Goal: Information Seeking & Learning: Check status

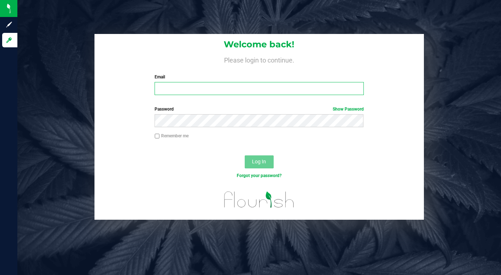
type input "lcousin@liveparallel.com"
click at [222, 91] on input "lcousin@liveparallel.com" at bounding box center [259, 88] width 209 height 13
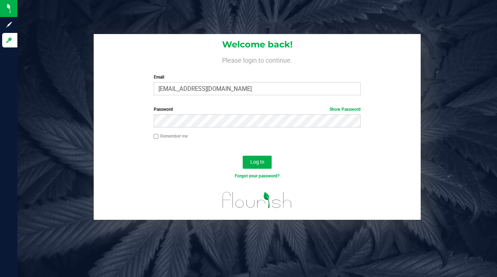
click at [381, 122] on div "Password Show Password" at bounding box center [257, 119] width 327 height 27
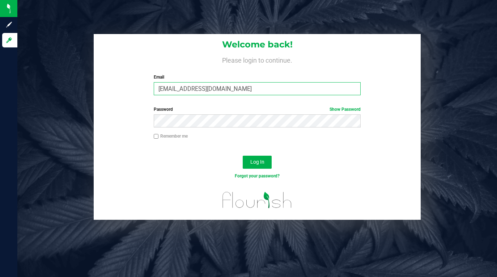
click at [169, 88] on input "lcousin@liveparallel.com" at bounding box center [257, 88] width 207 height 13
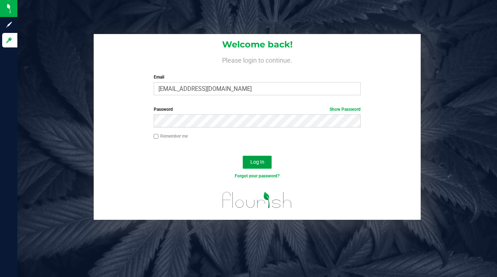
click at [262, 165] on span "Log In" at bounding box center [257, 162] width 14 height 6
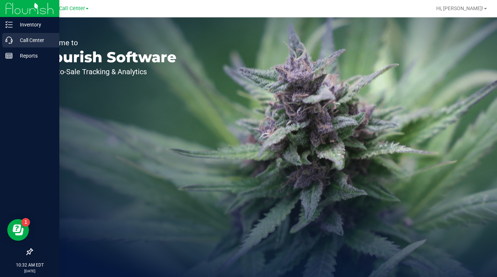
click at [28, 41] on p "Call Center" at bounding box center [34, 40] width 43 height 9
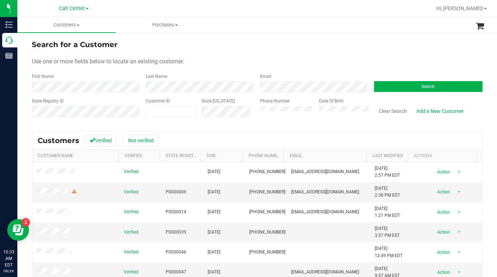
drag, startPoint x: 381, startPoint y: 55, endPoint x: 317, endPoint y: 48, distance: 64.8
click at [381, 55] on form "Search for a Customer Use one or more fields below to locate an existing custom…" at bounding box center [257, 81] width 451 height 84
click at [342, 63] on div "Use one or more fields below to locate an existing customer." at bounding box center [257, 61] width 451 height 9
click at [350, 60] on div "Use one or more fields below to locate an existing customer." at bounding box center [257, 61] width 451 height 9
click at [180, 110] on span at bounding box center [171, 111] width 50 height 11
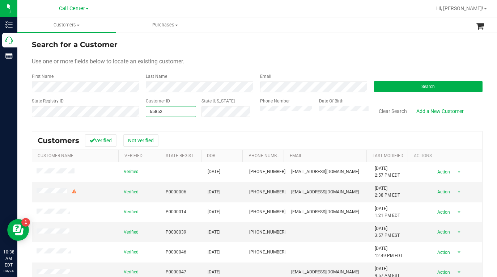
type input "658521"
click at [385, 89] on button "Search" at bounding box center [428, 86] width 109 height 11
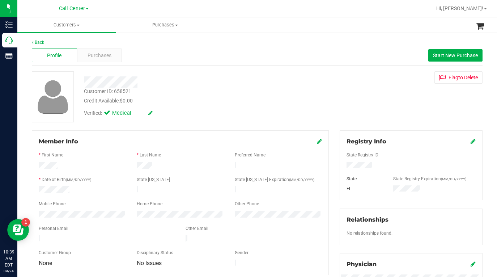
click at [317, 139] on icon at bounding box center [319, 141] width 5 height 6
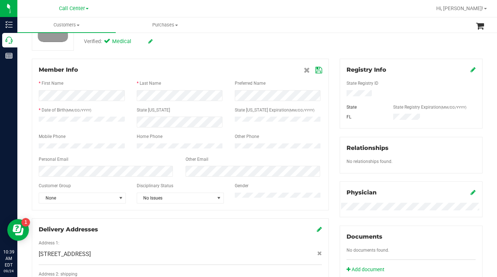
scroll to position [72, 0]
click at [121, 200] on span "select" at bounding box center [121, 197] width 6 height 6
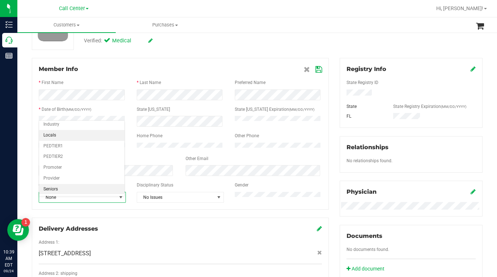
scroll to position [89, 0]
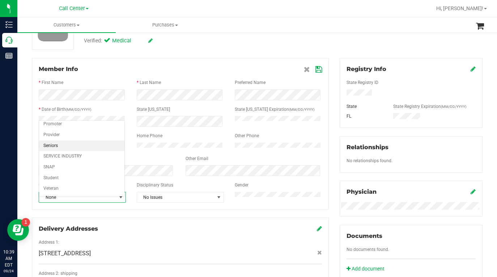
click at [55, 145] on li "Seniors" at bounding box center [81, 145] width 85 height 11
click at [316, 70] on icon at bounding box center [319, 70] width 7 height 6
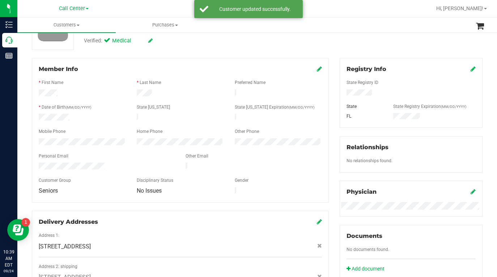
scroll to position [0, 0]
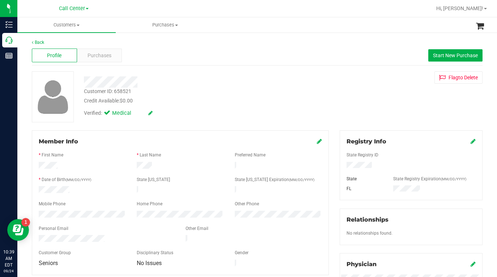
click at [343, 105] on div "Customer ID: 658521 Credit Available: $0.00 Verified: Medical Flag to [GEOGRAPH…" at bounding box center [257, 96] width 462 height 51
click at [365, 101] on div "Customer ID: 658521 Credit Available: $0.00 Verified: Medical Flag to [GEOGRAPH…" at bounding box center [257, 96] width 462 height 51
click at [351, 108] on div "Customer ID: 658521 Credit Available: $0.00 Verified: Medical Flag to [GEOGRAPH…" at bounding box center [257, 96] width 462 height 51
click at [345, 97] on div "Customer ID: 658521 Credit Available: $0.00 Verified: Medical Flag to [GEOGRAPH…" at bounding box center [257, 96] width 462 height 51
click at [371, 107] on div "Customer ID: 658521 Credit Available: $0.00 Verified: Medical Flag to [GEOGRAPH…" at bounding box center [257, 96] width 462 height 51
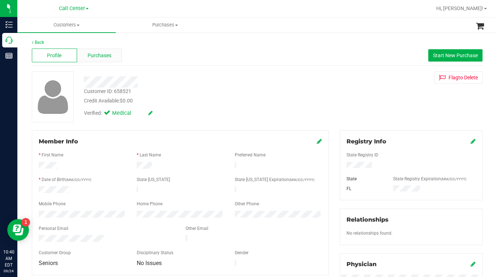
click at [107, 57] on span "Purchases" at bounding box center [100, 56] width 24 height 8
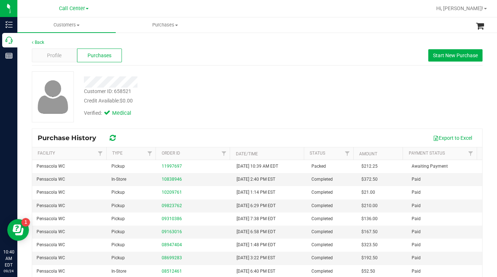
drag, startPoint x: 377, startPoint y: 103, endPoint x: 370, endPoint y: 111, distance: 10.3
click at [377, 103] on div "Customer ID: 658521 Credit Available: $0.00 Verified: Medical" at bounding box center [257, 96] width 462 height 51
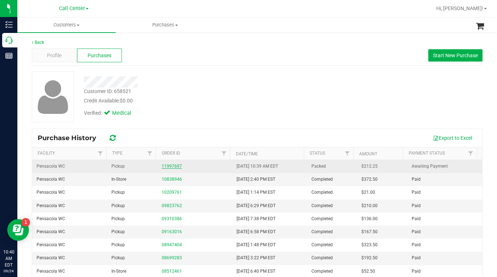
click at [169, 167] on link "11997697" at bounding box center [172, 166] width 20 height 5
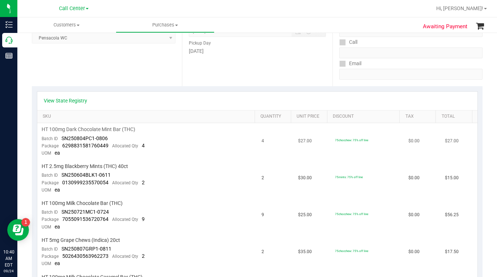
scroll to position [109, 0]
click at [74, 102] on link "View State Registry" at bounding box center [65, 100] width 43 height 7
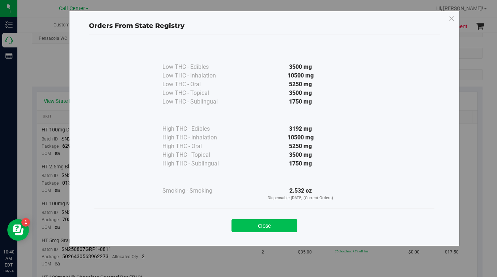
click at [259, 228] on button "Close" at bounding box center [265, 225] width 66 height 13
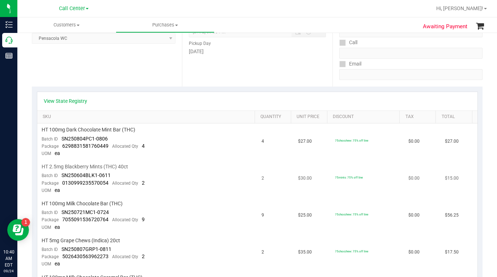
click at [372, 182] on td "75mints: 75% off line" at bounding box center [367, 178] width 73 height 37
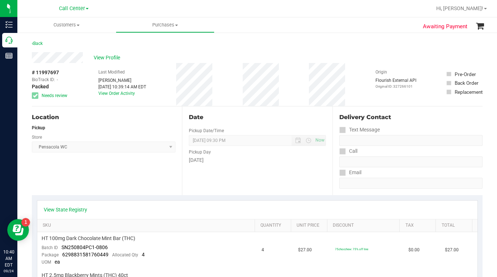
click at [101, 170] on div "Location Pickup Store Pensacola WC Select Store [PERSON_NAME][GEOGRAPHIC_DATA] …" at bounding box center [107, 150] width 150 height 89
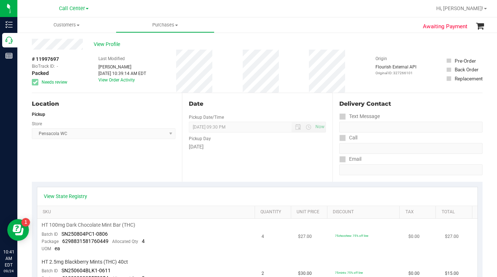
scroll to position [36, 0]
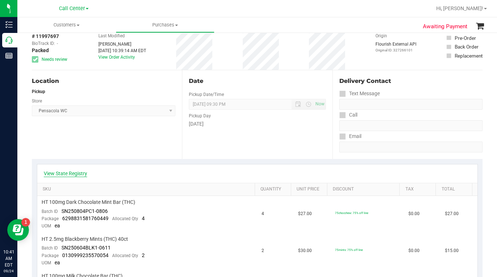
click at [74, 173] on link "View State Registry" at bounding box center [65, 173] width 43 height 7
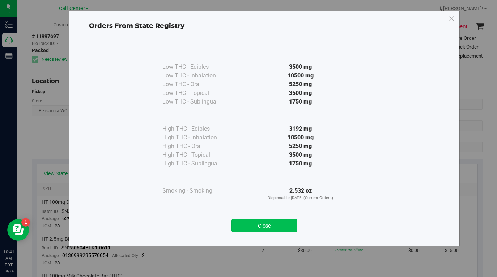
click at [239, 226] on button "Close" at bounding box center [265, 225] width 66 height 13
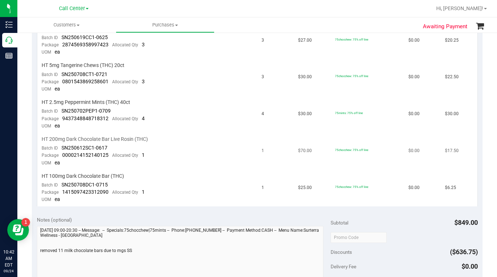
scroll to position [362, 0]
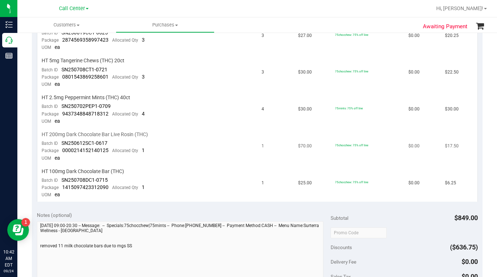
click at [389, 162] on td "75chocchew: 75% off line" at bounding box center [367, 146] width 73 height 37
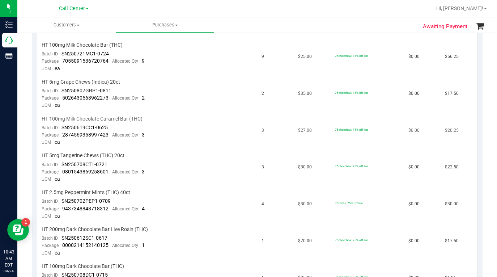
scroll to position [253, 0]
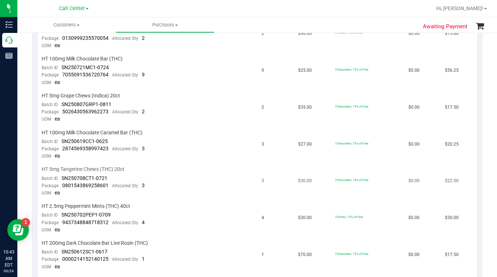
click at [354, 194] on td "75chocchew: 75% off line" at bounding box center [367, 181] width 73 height 37
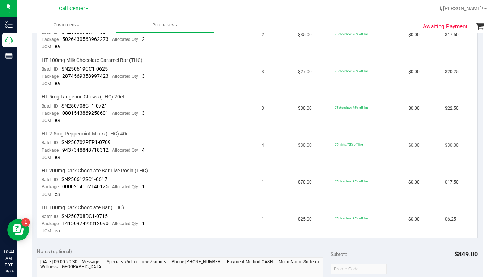
scroll to position [217, 0]
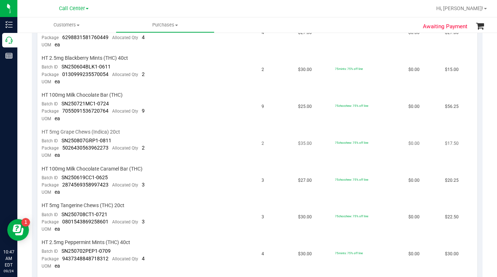
click at [376, 150] on td "75chocchew: 75% off line" at bounding box center [367, 144] width 73 height 37
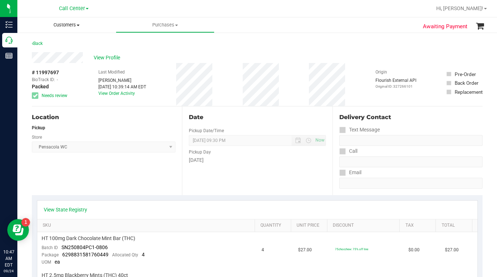
click at [76, 25] on span "Customers" at bounding box center [66, 25] width 98 height 7
click at [56, 46] on span "All customers" at bounding box center [43, 44] width 52 height 6
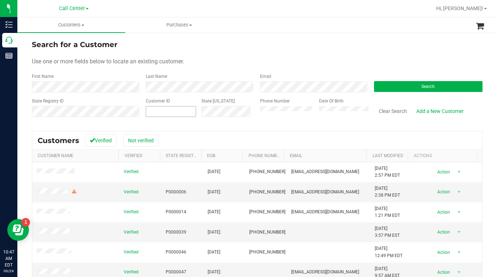
click at [164, 110] on span at bounding box center [171, 111] width 50 height 11
type input "109933"
click at [419, 83] on button "Search" at bounding box center [428, 86] width 109 height 11
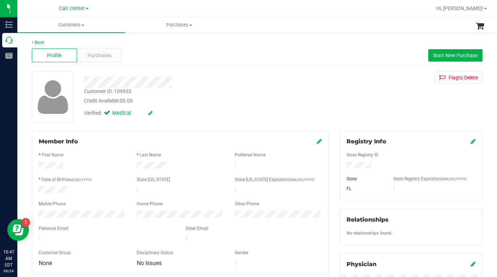
drag, startPoint x: 366, startPoint y: 100, endPoint x: 255, endPoint y: 111, distance: 111.7
click at [366, 100] on div "Customer ID: 109933 Credit Available: $0.00 Verified: Medical Flag to [GEOGRAPH…" at bounding box center [257, 96] width 462 height 51
click at [94, 55] on span "Purchases" at bounding box center [100, 56] width 24 height 8
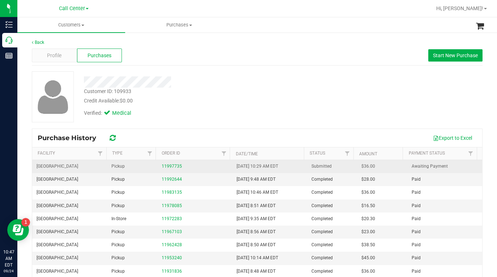
click at [164, 169] on div "11997735" at bounding box center [195, 166] width 66 height 7
click at [165, 167] on link "11997735" at bounding box center [172, 166] width 20 height 5
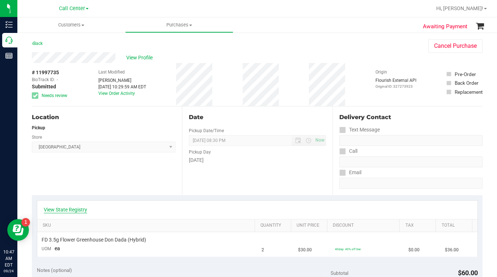
click at [75, 210] on link "View State Registry" at bounding box center [65, 209] width 43 height 7
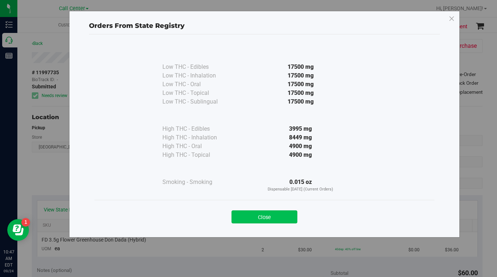
click at [266, 213] on button "Close" at bounding box center [265, 216] width 66 height 13
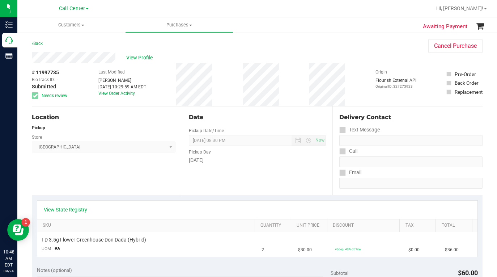
drag, startPoint x: 351, startPoint y: 62, endPoint x: 343, endPoint y: 57, distance: 9.1
click at [351, 62] on div "View Profile" at bounding box center [223, 57] width 382 height 11
click at [377, 48] on div "Back Cancel Purchase" at bounding box center [257, 45] width 451 height 13
click at [145, 58] on span "View Profile" at bounding box center [140, 58] width 29 height 8
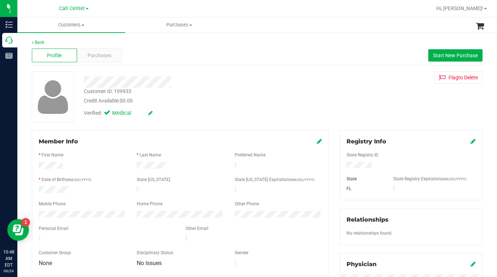
drag, startPoint x: 357, startPoint y: 89, endPoint x: 358, endPoint y: 102, distance: 13.1
click at [357, 89] on div "Customer ID: 109933 Credit Available: $0.00 Verified: Medical Flag to [GEOGRAPH…" at bounding box center [257, 96] width 462 height 51
click at [358, 109] on div "Customer ID: 109933 Credit Available: $0.00 Verified: Medical Flag to [GEOGRAPH…" at bounding box center [257, 96] width 462 height 51
click at [343, 97] on div "Customer ID: 109933 Credit Available: $0.00 Verified: Medical Flag to [GEOGRAPH…" at bounding box center [257, 96] width 462 height 51
click at [105, 57] on span "Purchases" at bounding box center [100, 56] width 24 height 8
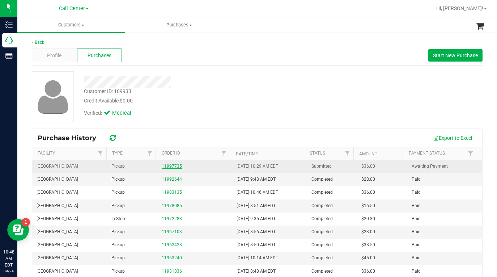
click at [173, 165] on link "11997735" at bounding box center [172, 166] width 20 height 5
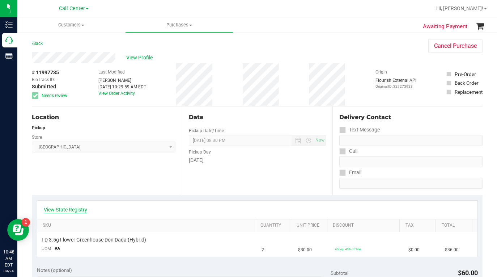
click at [78, 208] on link "View State Registry" at bounding box center [65, 209] width 43 height 7
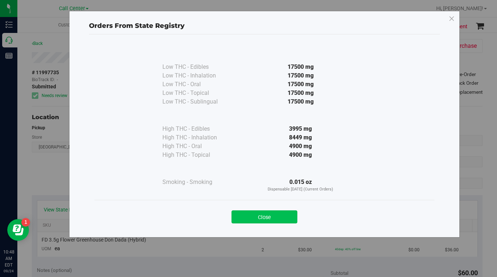
click at [269, 220] on button "Close" at bounding box center [265, 216] width 66 height 13
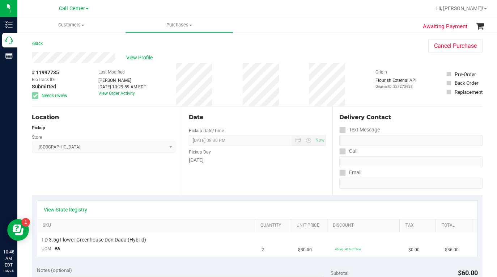
click at [93, 172] on div "Location Pickup Store [GEOGRAPHIC_DATA] Select Store [PERSON_NAME][GEOGRAPHIC_D…" at bounding box center [107, 150] width 150 height 89
click at [69, 186] on div "Location Pickup Store [GEOGRAPHIC_DATA] Select Store [PERSON_NAME][GEOGRAPHIC_D…" at bounding box center [107, 150] width 150 height 89
click at [350, 79] on div "# 11997735 BioTrack ID: - Submitted Needs review Last Modified [PERSON_NAME] [D…" at bounding box center [257, 84] width 451 height 43
click at [84, 25] on span at bounding box center [82, 25] width 3 height 1
click at [50, 46] on span "All customers" at bounding box center [43, 44] width 52 height 6
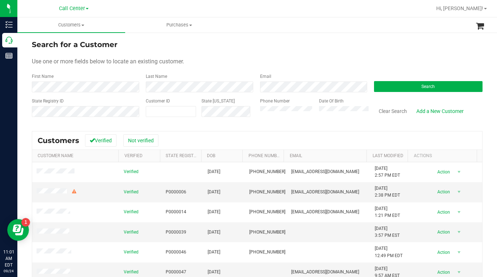
click at [417, 60] on div "Use one or more fields below to locate an existing customer." at bounding box center [257, 61] width 451 height 9
click at [422, 88] on span "Search" at bounding box center [428, 86] width 13 height 5
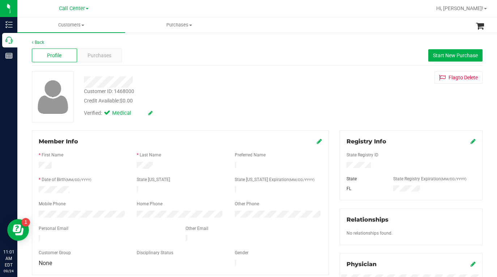
click at [264, 115] on div "Verified: Medical" at bounding box center [194, 113] width 231 height 16
click at [317, 143] on icon at bounding box center [319, 141] width 5 height 6
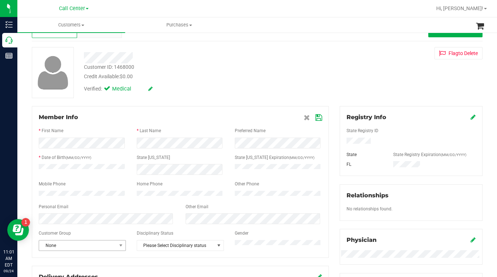
scroll to position [36, 0]
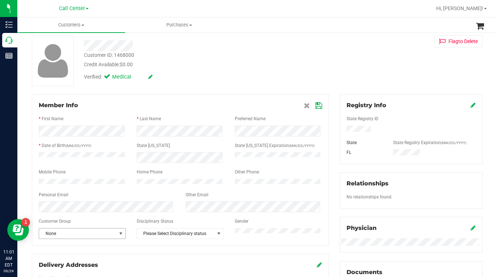
click at [122, 236] on span "select" at bounding box center [121, 234] width 6 height 6
click at [54, 183] on li "Seniors" at bounding box center [81, 182] width 85 height 11
click at [316, 106] on icon at bounding box center [319, 106] width 7 height 6
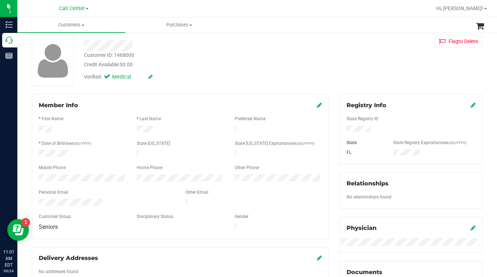
click at [179, 84] on div "Verified: Medical" at bounding box center [194, 76] width 231 height 16
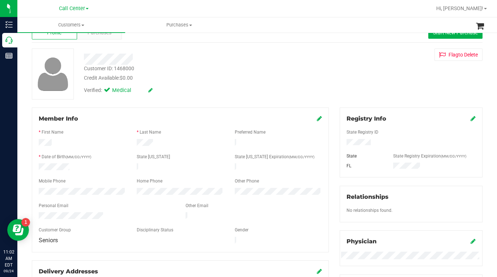
scroll to position [0, 0]
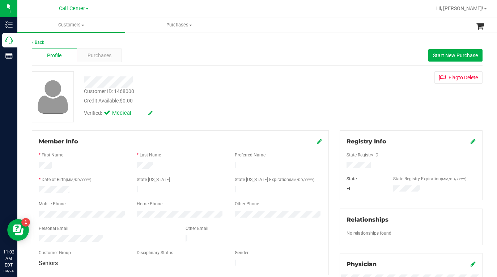
click at [379, 99] on div "Customer ID: 1468000 Credit Available: $0.00 Verified: Medical Flag to [GEOGRAP…" at bounding box center [257, 96] width 462 height 51
click at [101, 54] on span "Purchases" at bounding box center [100, 56] width 24 height 8
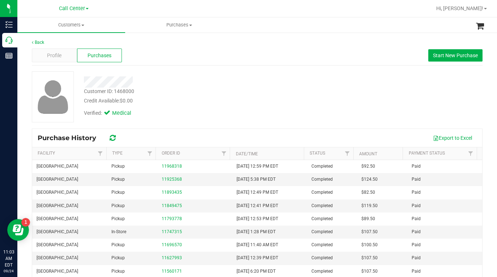
click at [351, 108] on div "Customer ID: 1468000 Credit Available: $0.00 Verified: Medical" at bounding box center [257, 96] width 462 height 51
click at [366, 110] on div "Customer ID: 1468000 Credit Available: $0.00 Verified: Medical" at bounding box center [257, 96] width 462 height 51
click at [369, 117] on div "Customer ID: 1468000 Credit Available: $0.00 Verified: Medical" at bounding box center [257, 96] width 462 height 51
click at [84, 26] on span "Customers" at bounding box center [71, 25] width 108 height 7
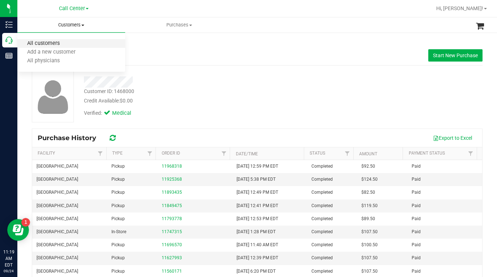
click at [65, 45] on span "All customers" at bounding box center [43, 44] width 52 height 6
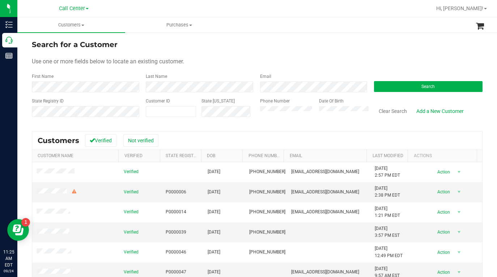
click at [321, 48] on div "Search for a Customer" at bounding box center [257, 44] width 451 height 11
click at [156, 109] on span at bounding box center [171, 111] width 50 height 11
type input "1601664"
click at [399, 88] on button "Search" at bounding box center [428, 86] width 109 height 11
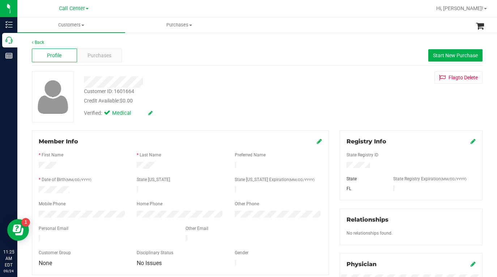
click at [44, 209] on div at bounding box center [180, 210] width 283 height 2
click at [354, 92] on div "Customer ID: 1601664 Credit Available: $0.00 Verified: Medical Flag to [GEOGRAP…" at bounding box center [257, 96] width 462 height 51
click at [356, 103] on div "Customer ID: 1601664 Credit Available: $0.00 Verified: Medical Flag to [GEOGRAP…" at bounding box center [257, 96] width 462 height 51
click at [337, 98] on div "Customer ID: 1601664 Credit Available: $0.00 Verified: Medical Flag to [GEOGRAP…" at bounding box center [257, 96] width 462 height 51
click at [94, 54] on span "Purchases" at bounding box center [100, 56] width 24 height 8
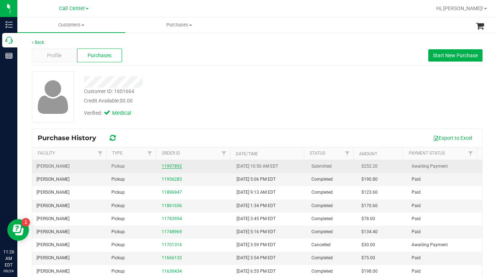
click at [166, 167] on link "11997892" at bounding box center [172, 166] width 20 height 5
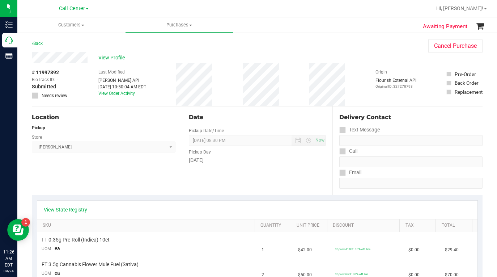
click at [62, 214] on div "View State Registry" at bounding box center [257, 209] width 440 height 18
click at [62, 209] on link "View State Registry" at bounding box center [65, 209] width 43 height 7
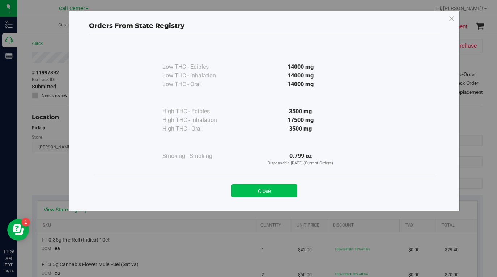
click at [249, 193] on button "Close" at bounding box center [265, 190] width 66 height 13
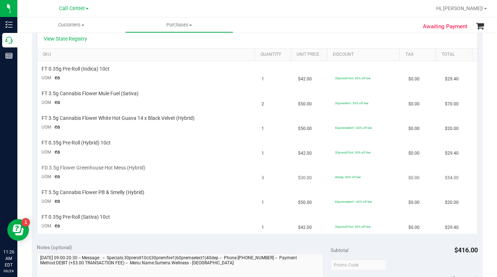
scroll to position [181, 0]
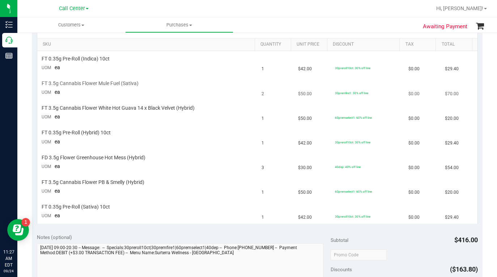
click at [372, 89] on td "30premfire1: 30% off line" at bounding box center [367, 88] width 73 height 25
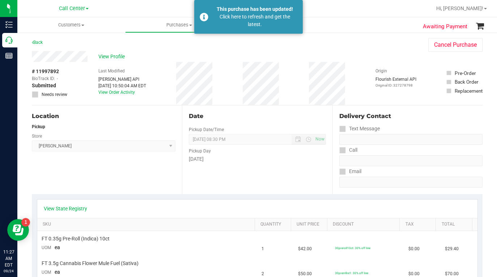
scroll to position [0, 0]
click at [104, 61] on span "View Profile" at bounding box center [112, 58] width 29 height 8
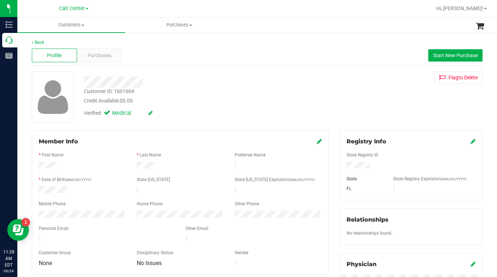
drag, startPoint x: 370, startPoint y: 116, endPoint x: 196, endPoint y: 74, distance: 178.7
click at [369, 116] on div "Customer ID: 1601664 Credit Available: $0.00 Verified: Medical Flag to [GEOGRAP…" at bounding box center [257, 96] width 462 height 51
click at [84, 26] on span at bounding box center [82, 25] width 3 height 1
click at [56, 44] on span "All customers" at bounding box center [43, 44] width 52 height 6
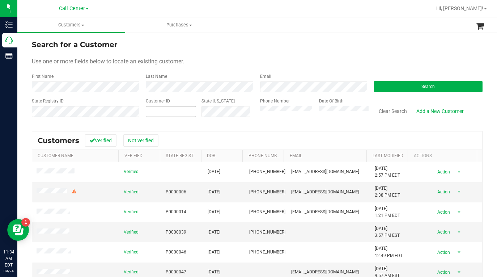
click at [159, 107] on span at bounding box center [171, 111] width 50 height 11
type input "346612"
click at [396, 84] on button "Search" at bounding box center [428, 86] width 109 height 11
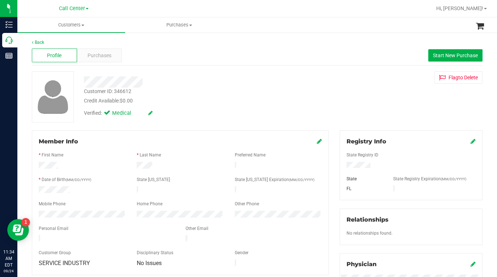
click at [367, 96] on div "Customer ID: 346612 Credit Available: $0.00 Verified: Medical Flag to [GEOGRAPH…" at bounding box center [257, 96] width 462 height 51
click at [109, 54] on span "Purchases" at bounding box center [100, 56] width 24 height 8
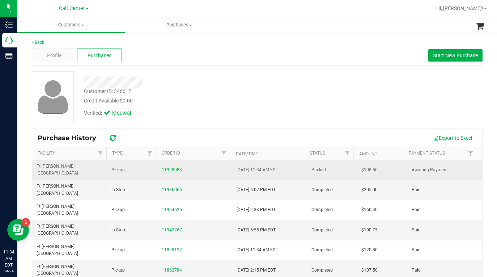
click at [165, 167] on link "11998083" at bounding box center [172, 169] width 20 height 5
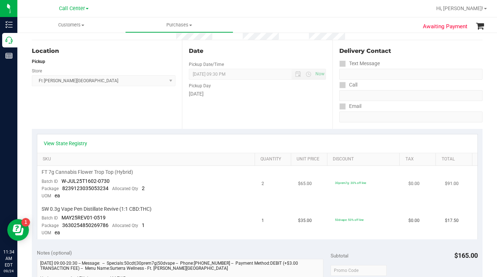
scroll to position [72, 0]
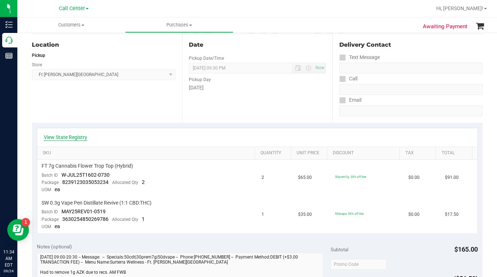
click at [60, 140] on link "View State Registry" at bounding box center [65, 137] width 43 height 7
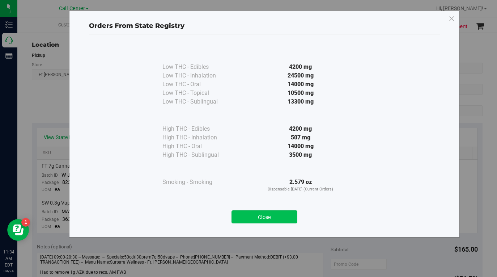
click at [255, 213] on button "Close" at bounding box center [265, 216] width 66 height 13
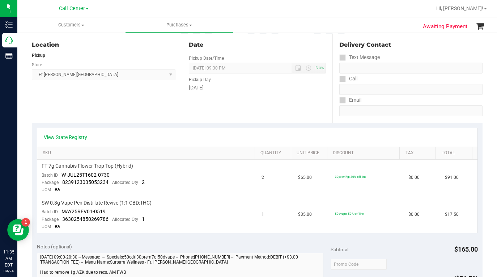
click at [333, 95] on div "Delivery Contact Text Message Call Email" at bounding box center [408, 78] width 150 height 89
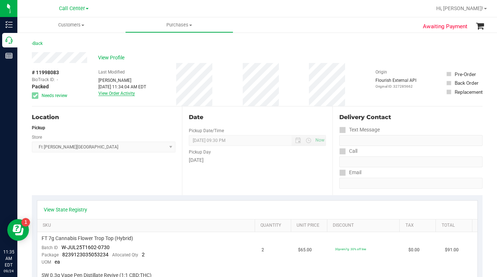
click at [113, 93] on link "View Order Activity" at bounding box center [116, 93] width 37 height 5
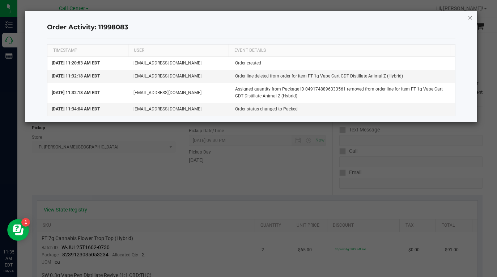
click at [471, 18] on icon "button" at bounding box center [470, 17] width 5 height 9
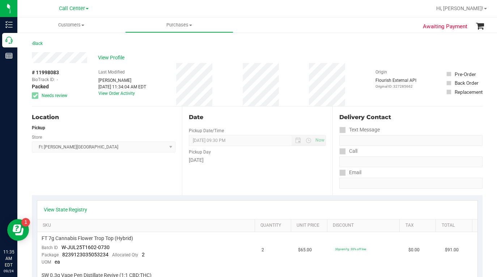
click at [86, 183] on div "Location Pickup Store [GEOGRAPHIC_DATA][PERSON_NAME] WC Select Store [PERSON_NA…" at bounding box center [107, 150] width 150 height 89
click at [73, 207] on link "View State Registry" at bounding box center [65, 209] width 43 height 7
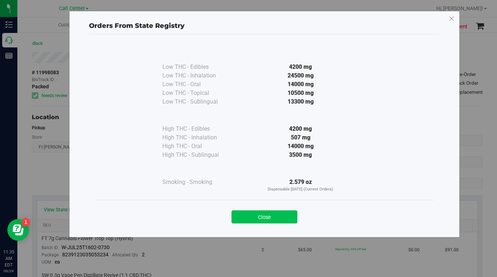
click at [250, 216] on button "Close" at bounding box center [265, 216] width 66 height 13
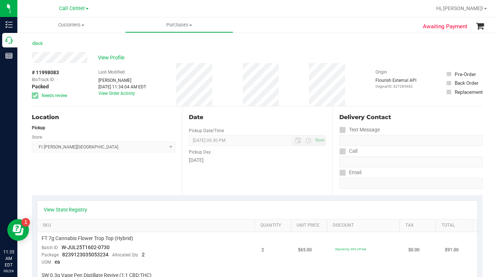
click at [111, 175] on div "Location Pickup Store [GEOGRAPHIC_DATA][PERSON_NAME] WC Select Store [PERSON_NA…" at bounding box center [107, 150] width 150 height 89
click at [79, 211] on link "View State Registry" at bounding box center [65, 209] width 43 height 7
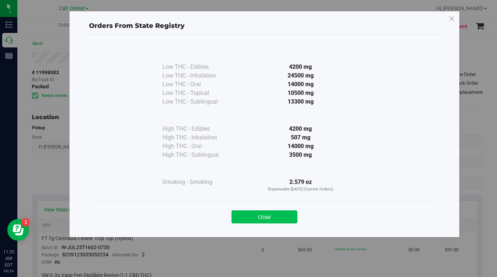
click at [244, 217] on button "Close" at bounding box center [265, 216] width 66 height 13
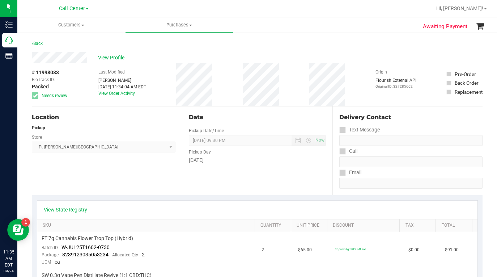
click at [104, 179] on div "Location Pickup Store [GEOGRAPHIC_DATA][PERSON_NAME] WC Select Store [PERSON_NA…" at bounding box center [107, 150] width 150 height 89
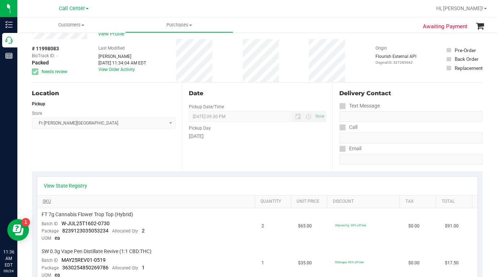
scroll to position [36, 0]
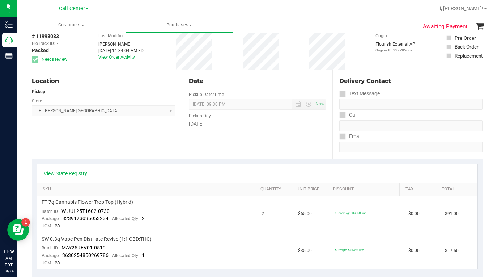
click at [72, 174] on link "View State Registry" at bounding box center [65, 173] width 43 height 7
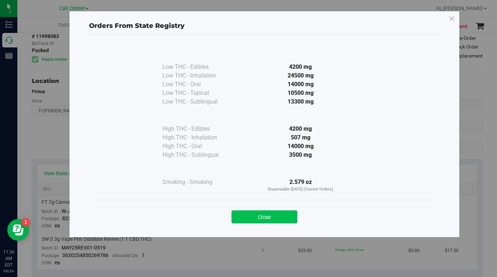
click at [249, 218] on button "Close" at bounding box center [265, 216] width 66 height 13
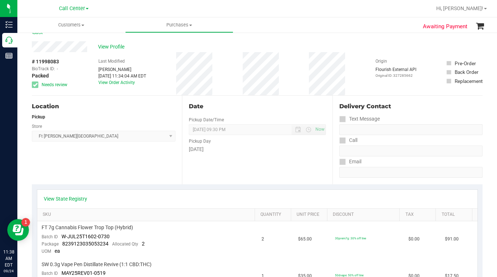
scroll to position [0, 0]
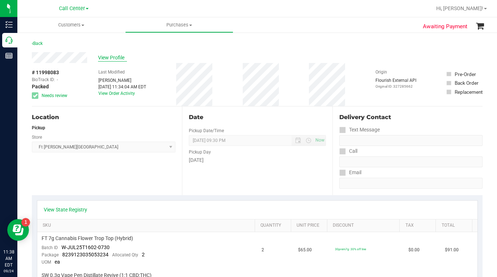
click at [114, 56] on span "View Profile" at bounding box center [112, 58] width 29 height 8
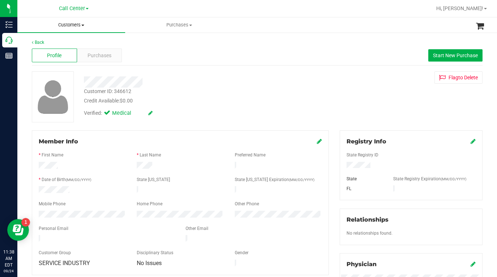
click at [81, 25] on span "Customers" at bounding box center [71, 25] width 108 height 7
click at [62, 44] on span "All customers" at bounding box center [43, 44] width 52 height 6
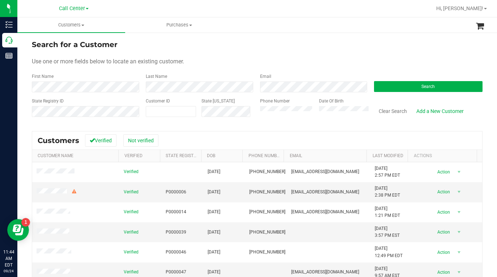
click at [348, 58] on div "Use one or more fields below to locate an existing customer." at bounding box center [257, 61] width 451 height 9
click at [393, 86] on button "Search" at bounding box center [428, 86] width 109 height 11
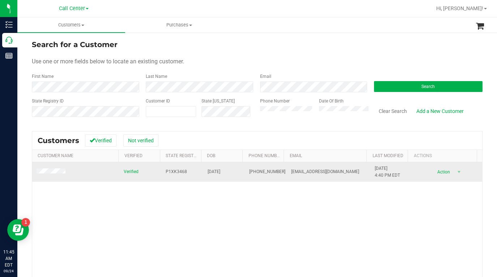
click at [54, 174] on span at bounding box center [52, 171] width 31 height 7
click at [45, 168] on td at bounding box center [75, 172] width 87 height 20
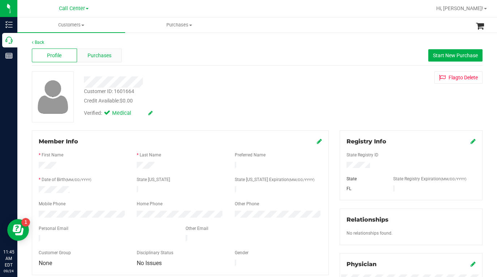
click at [94, 56] on span "Purchases" at bounding box center [100, 56] width 24 height 8
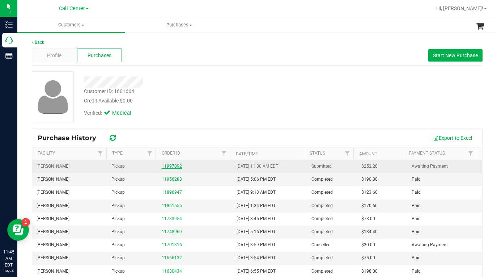
click at [166, 165] on link "11997892" at bounding box center [172, 166] width 20 height 5
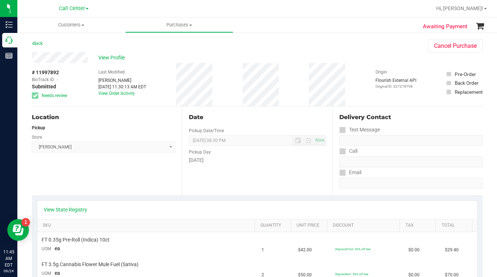
click at [50, 158] on div "Location Pickup Store [GEOGRAPHIC_DATA][PERSON_NAME] Select Store [PERSON_NAME]…" at bounding box center [107, 150] width 150 height 89
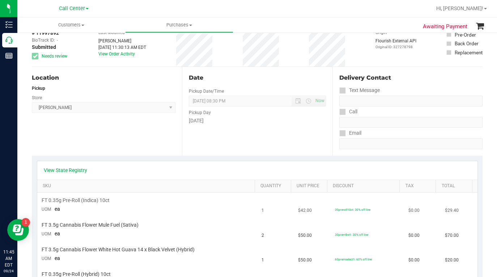
scroll to position [109, 0]
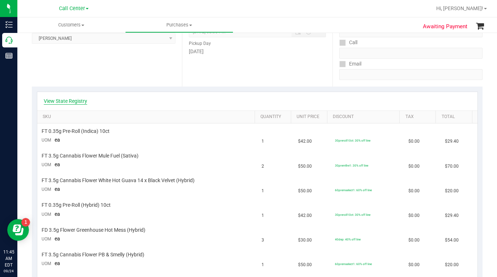
click at [68, 100] on link "View State Registry" at bounding box center [65, 100] width 43 height 7
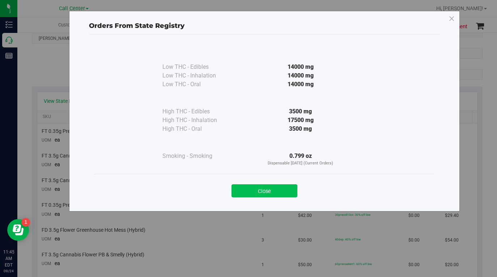
click at [245, 189] on button "Close" at bounding box center [265, 190] width 66 height 13
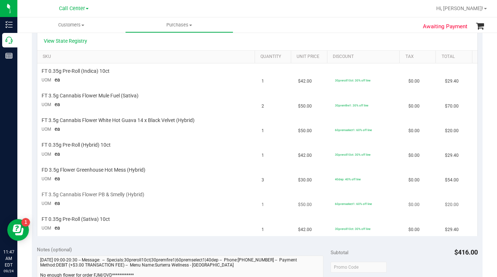
scroll to position [181, 0]
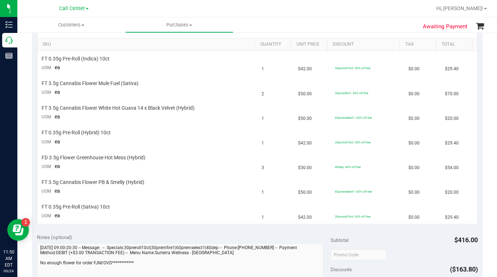
click at [375, 24] on ul "Customers All customers Add a new customer All physicians Purchases All purchas…" at bounding box center [265, 25] width 497 height 16
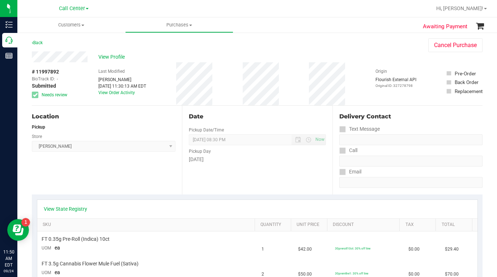
scroll to position [0, 0]
click at [107, 61] on span "View Profile" at bounding box center [112, 58] width 29 height 8
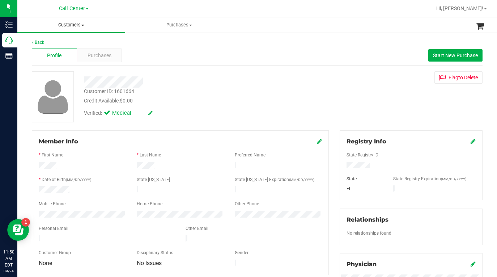
click at [82, 25] on span at bounding box center [82, 25] width 3 height 1
click at [36, 45] on span "All customers" at bounding box center [43, 44] width 52 height 6
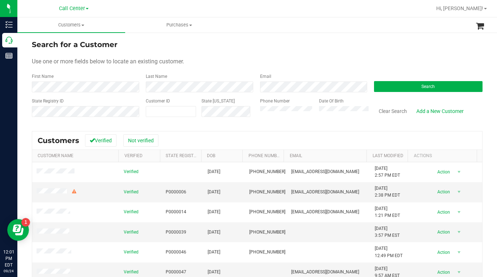
click at [369, 71] on form "Search for a Customer Use one or more fields below to locate an existing custom…" at bounding box center [257, 81] width 451 height 84
click at [231, 57] on div "Use one or more fields below to locate an existing customer." at bounding box center [257, 61] width 451 height 9
click at [363, 67] on form "Search for a Customer Use one or more fields below to locate an existing custom…" at bounding box center [257, 81] width 451 height 84
click at [342, 46] on div "Search for a Customer" at bounding box center [257, 44] width 451 height 11
click at [393, 86] on button "Search" at bounding box center [428, 86] width 109 height 11
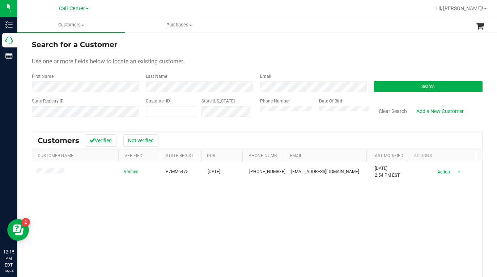
click at [379, 62] on div "Use one or more fields below to locate an existing customer." at bounding box center [257, 61] width 451 height 9
click at [117, 218] on div "Verified P7MM6475 [DATE] (321) 297-3344 [EMAIL_ADDRESS][DOMAIN_NAME] [DATE] 2:5…" at bounding box center [257, 249] width 450 height 174
click at [385, 60] on div "Use one or more fields below to locate an existing customer." at bounding box center [257, 61] width 451 height 9
click at [246, 118] on div "State Registry ID Customer ID State [US_STATE] Phone Number Date Of Birth Clear…" at bounding box center [257, 111] width 451 height 26
click at [385, 88] on button "Search" at bounding box center [428, 86] width 109 height 11
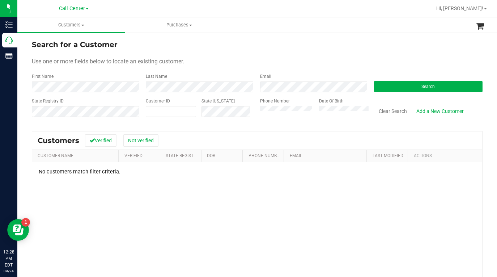
click at [347, 68] on form "Search for a Customer Use one or more fields below to locate an existing custom…" at bounding box center [257, 81] width 451 height 84
click at [255, 118] on div "Phone Number Date Of Birth" at bounding box center [312, 111] width 114 height 26
click at [368, 55] on form "Search for a Customer Use one or more fields below to locate an existing custom…" at bounding box center [257, 81] width 451 height 84
click at [352, 46] on div "Search for a Customer" at bounding box center [257, 44] width 451 height 11
click at [387, 89] on button "Search" at bounding box center [428, 86] width 109 height 11
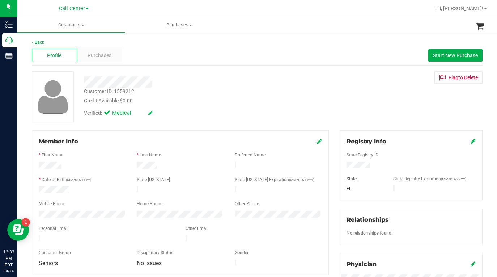
click at [347, 102] on div "Customer ID: 1559212 Credit Available: $0.00 Verified: Medical Flag to [GEOGRAP…" at bounding box center [257, 96] width 462 height 51
click at [362, 97] on div "Customer ID: 1559212 Credit Available: $0.00 Verified: Medical Flag to [GEOGRAP…" at bounding box center [257, 96] width 462 height 51
click at [359, 105] on div "Customer ID: 1559212 Credit Available: $0.00 Verified: Medical Flag to [GEOGRAP…" at bounding box center [257, 96] width 462 height 51
click at [393, 104] on div "Customer ID: 1559212 Credit Available: $0.00 Verified: Medical Flag to [GEOGRAP…" at bounding box center [257, 96] width 462 height 51
click at [100, 54] on span "Purchases" at bounding box center [100, 56] width 24 height 8
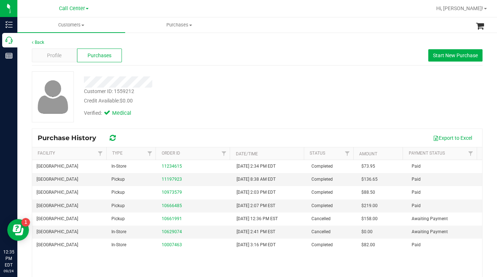
click at [401, 97] on div "Customer ID: 1559212 Credit Available: $0.00 Verified: Medical" at bounding box center [257, 96] width 462 height 51
click at [65, 54] on div "Profile" at bounding box center [54, 55] width 45 height 14
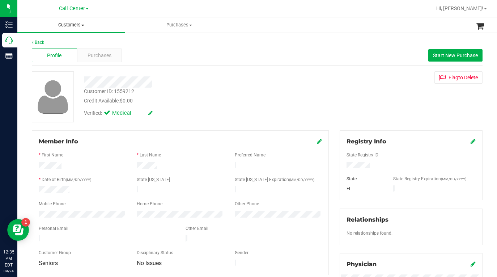
click at [83, 27] on span "Customers" at bounding box center [71, 25] width 108 height 7
click at [45, 45] on span "All customers" at bounding box center [43, 44] width 52 height 6
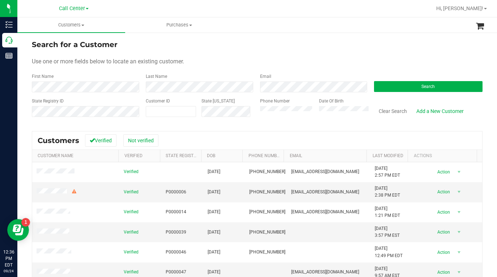
click at [398, 62] on div "Use one or more fields below to locate an existing customer." at bounding box center [257, 61] width 451 height 9
click at [413, 67] on form "Search for a Customer Use one or more fields below to locate an existing custom…" at bounding box center [257, 81] width 451 height 84
click at [345, 66] on form "Search for a Customer Use one or more fields below to locate an existing custom…" at bounding box center [257, 81] width 451 height 84
click at [240, 48] on div "Search for a Customer" at bounding box center [257, 44] width 451 height 11
click at [174, 112] on span at bounding box center [171, 111] width 50 height 11
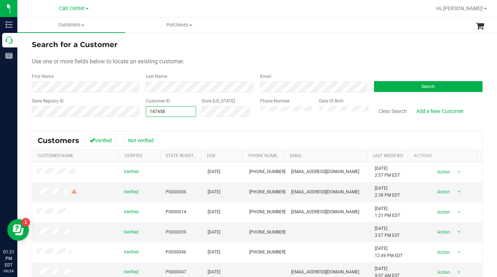
type input "1474583"
click at [394, 85] on button "Search" at bounding box center [428, 86] width 109 height 11
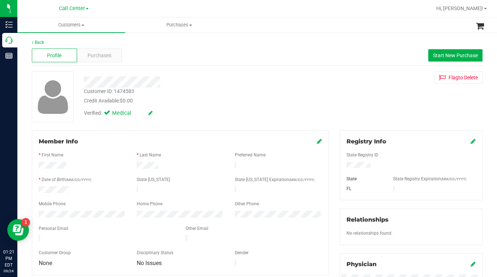
click at [349, 101] on div "Customer ID: 1474583 Credit Available: $0.00 Verified: Medical Flag to [GEOGRAP…" at bounding box center [257, 96] width 462 height 51
click at [103, 54] on span "Purchases" at bounding box center [100, 56] width 24 height 8
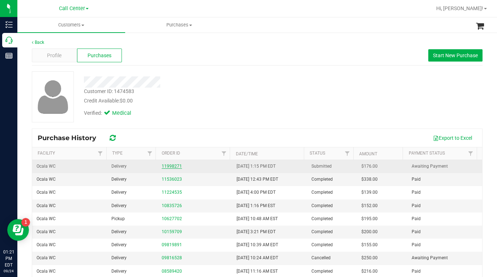
click at [172, 165] on link "11998271" at bounding box center [172, 166] width 20 height 5
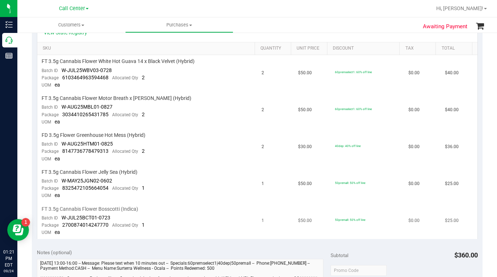
scroll to position [253, 0]
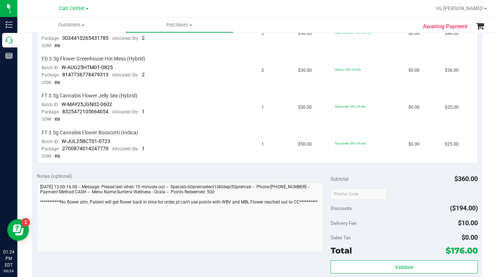
click at [438, 227] on div "Delivery Fee $10.00" at bounding box center [404, 222] width 147 height 13
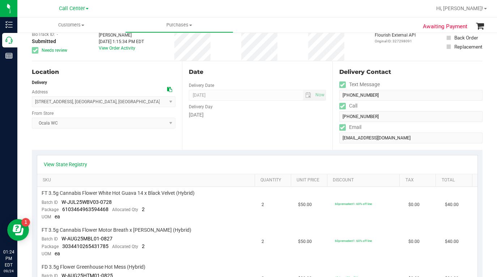
scroll to position [0, 0]
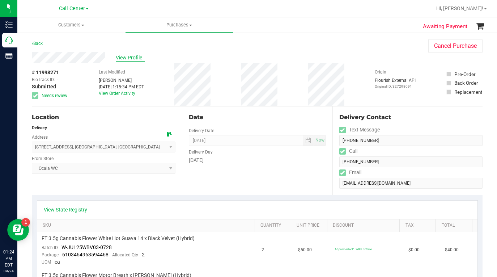
click at [132, 56] on span "View Profile" at bounding box center [130, 58] width 29 height 8
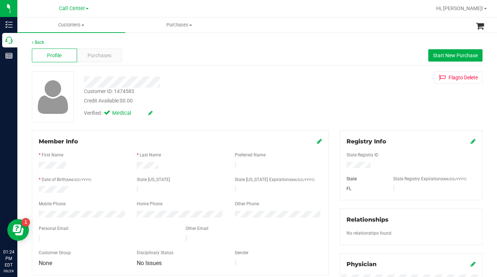
click at [347, 96] on div "Customer ID: 1474583 Credit Available: $0.00 Verified: Medical Flag to [GEOGRAP…" at bounding box center [257, 96] width 462 height 51
click at [373, 107] on div "Customer ID: 1474583 Credit Available: $0.00 Verified: Medical Flag to [GEOGRAP…" at bounding box center [257, 96] width 462 height 51
click at [101, 56] on span "Purchases" at bounding box center [100, 56] width 24 height 8
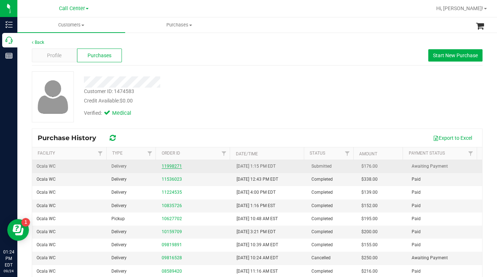
click at [164, 165] on link "11998271" at bounding box center [172, 166] width 20 height 5
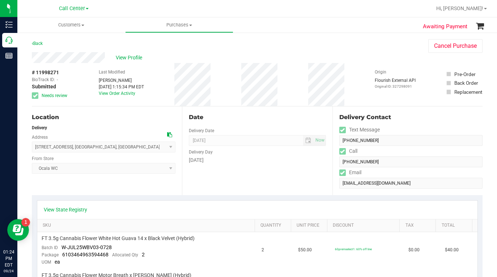
click at [278, 51] on div "Back Cancel Purchase" at bounding box center [257, 45] width 451 height 13
click at [122, 59] on span "View Profile" at bounding box center [130, 58] width 29 height 8
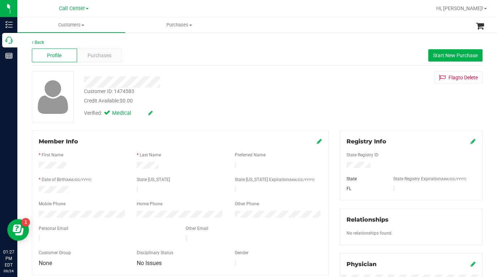
click at [392, 96] on div "Customer ID: 1474583 Credit Available: $0.00 Verified: Medical Flag to [GEOGRAP…" at bounding box center [257, 96] width 462 height 51
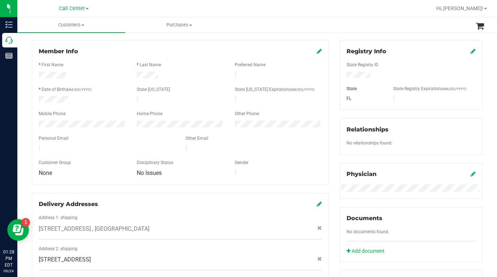
scroll to position [109, 0]
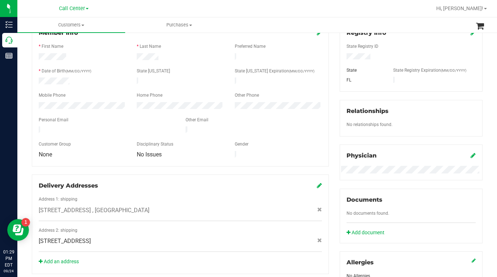
drag, startPoint x: 397, startPoint y: 151, endPoint x: 393, endPoint y: 150, distance: 4.0
click at [397, 151] on div "Physician" at bounding box center [411, 155] width 129 height 9
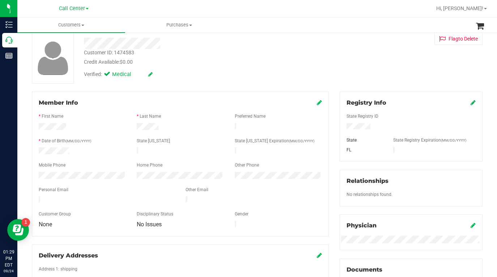
scroll to position [0, 0]
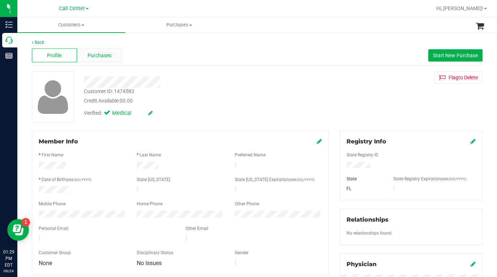
click at [96, 53] on span "Purchases" at bounding box center [100, 56] width 24 height 8
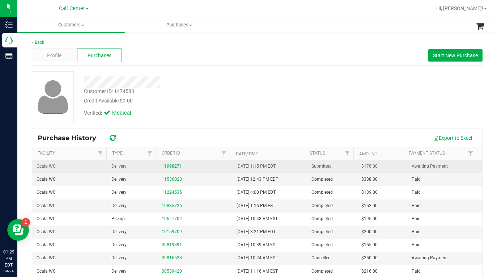
click at [164, 169] on div "11998271" at bounding box center [195, 166] width 66 height 7
click at [173, 166] on link "11998271" at bounding box center [172, 166] width 20 height 5
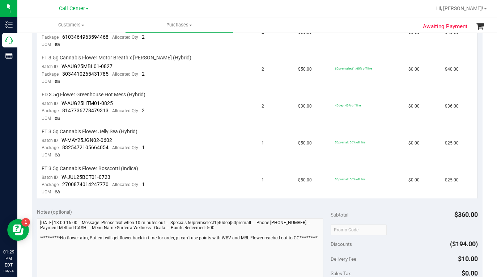
scroll to position [217, 0]
click at [352, 113] on td "40dep: 40% off line" at bounding box center [367, 107] width 73 height 37
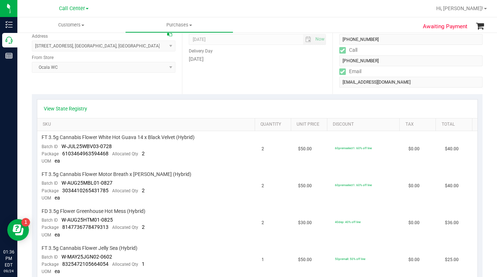
scroll to position [0, 0]
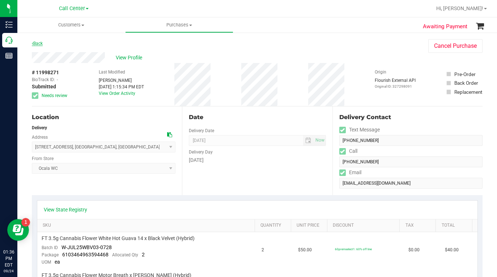
click at [43, 44] on link "Back" at bounding box center [37, 43] width 11 height 5
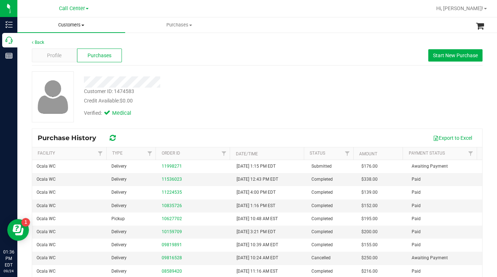
click at [83, 25] on span at bounding box center [82, 25] width 3 height 1
click at [59, 41] on span "All customers" at bounding box center [43, 44] width 52 height 6
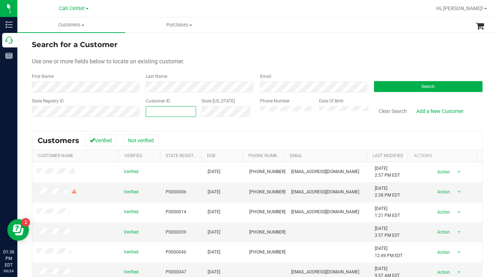
click at [170, 116] on span at bounding box center [171, 111] width 50 height 11
type input "27811"
click at [374, 88] on button "Search" at bounding box center [428, 86] width 109 height 11
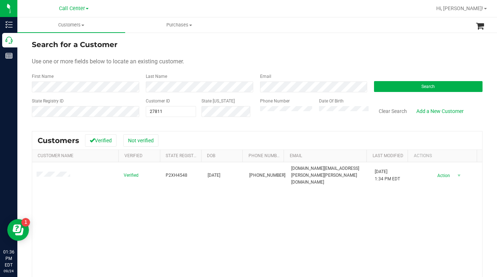
drag, startPoint x: 342, startPoint y: 131, endPoint x: 334, endPoint y: 132, distance: 7.3
click at [342, 131] on div "Customers Verified Not verified Customer Name Verified State Registry Id DOB Ph…" at bounding box center [257, 242] width 451 height 223
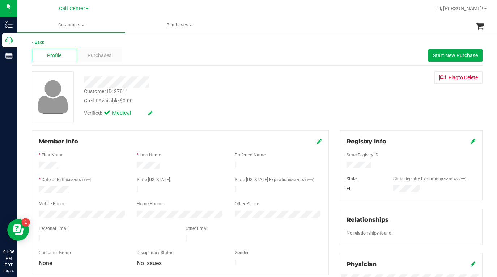
drag, startPoint x: 316, startPoint y: 142, endPoint x: 304, endPoint y: 160, distance: 21.1
click at [317, 142] on icon at bounding box center [319, 141] width 5 height 6
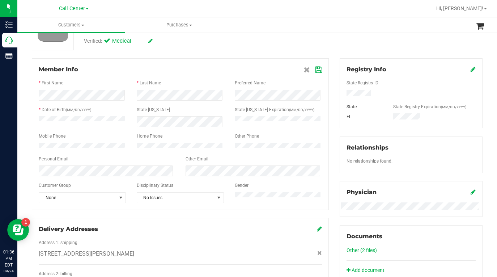
scroll to position [72, 0]
click at [119, 200] on span "select" at bounding box center [121, 197] width 6 height 6
click at [52, 161] on li "Seniors" at bounding box center [81, 162] width 85 height 11
click at [316, 71] on icon at bounding box center [319, 70] width 7 height 6
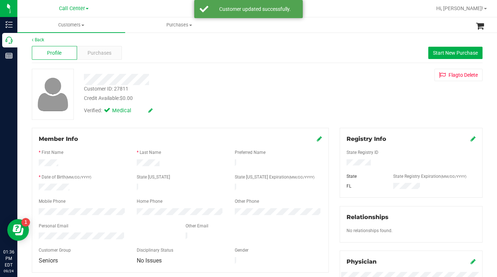
scroll to position [0, 0]
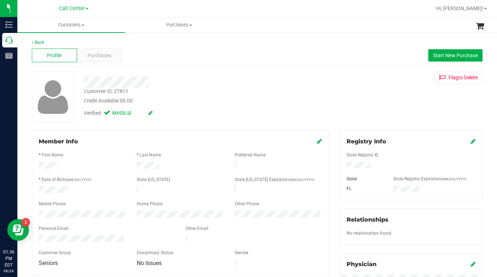
drag, startPoint x: 380, startPoint y: 106, endPoint x: 354, endPoint y: 97, distance: 28.5
click at [380, 106] on div "Customer ID: 27811 Credit Available: $0.00 Verified: Medical Flag to [GEOGRAPHI…" at bounding box center [257, 96] width 462 height 51
drag, startPoint x: 365, startPoint y: 94, endPoint x: 357, endPoint y: 99, distance: 9.2
click at [365, 94] on div "Customer ID: 27811 Credit Available: $0.00 Verified: Medical Flag to [GEOGRAPHI…" at bounding box center [257, 96] width 462 height 51
click at [348, 116] on div "Customer ID: 27811 Credit Available: $0.00 Verified: Medical Flag to [GEOGRAPHI…" at bounding box center [257, 96] width 462 height 51
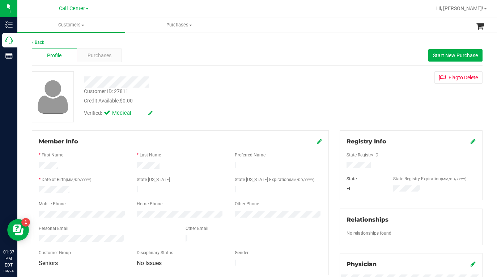
click at [61, 185] on div at bounding box center [180, 186] width 283 height 2
click at [357, 97] on div "Customer ID: 27811 Credit Available: $0.00 Verified: Medical Flag to [GEOGRAPHI…" at bounding box center [257, 96] width 462 height 51
click at [353, 107] on div "Customer ID: 27811 Credit Available: $0.00 Verified: Medical Flag to [GEOGRAPHI…" at bounding box center [257, 96] width 462 height 51
click at [99, 55] on span "Purchases" at bounding box center [100, 56] width 24 height 8
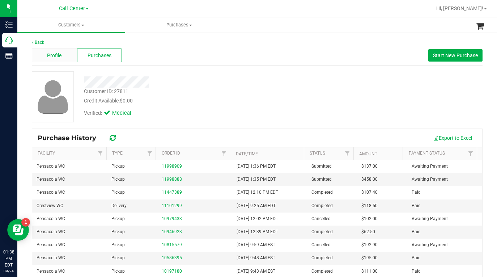
click at [48, 52] on span "Profile" at bounding box center [54, 56] width 14 height 8
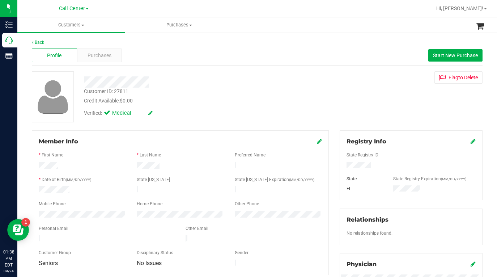
click at [353, 112] on div "Customer ID: 27811 Credit Available: $0.00 Verified: Medical Flag to [GEOGRAPHI…" at bounding box center [257, 96] width 462 height 51
click at [102, 56] on span "Purchases" at bounding box center [100, 56] width 24 height 8
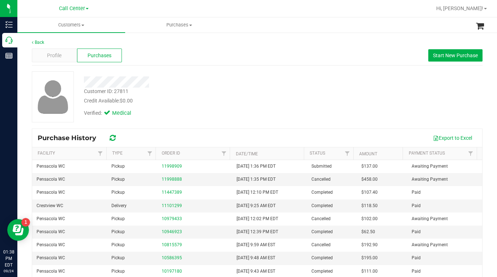
click at [349, 109] on div "Customer ID: 27811 Credit Available: $0.00 Verified: Medical" at bounding box center [257, 96] width 462 height 51
click at [173, 180] on link "11998888" at bounding box center [172, 179] width 20 height 5
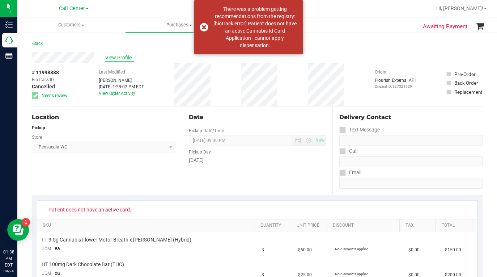
click at [114, 57] on span "View Profile" at bounding box center [119, 58] width 29 height 8
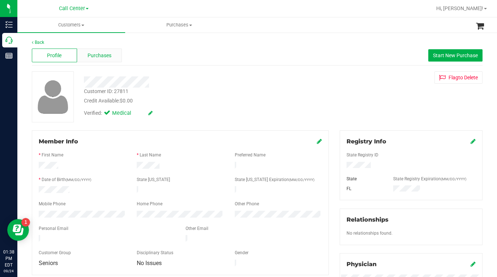
click at [92, 58] on span "Purchases" at bounding box center [100, 56] width 24 height 8
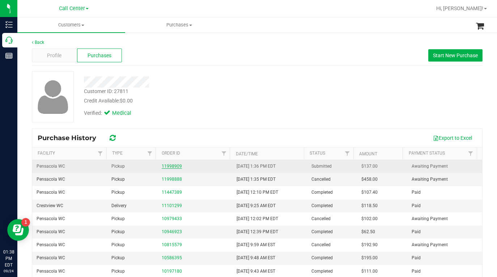
click at [172, 166] on link "11998909" at bounding box center [172, 166] width 20 height 5
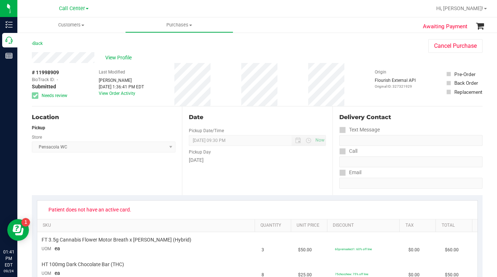
click at [371, 54] on div "View Profile" at bounding box center [223, 57] width 382 height 11
click at [110, 58] on span "View Profile" at bounding box center [119, 58] width 29 height 8
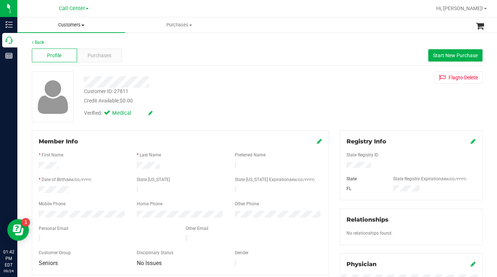
click at [82, 25] on span at bounding box center [82, 25] width 3 height 1
click at [50, 46] on span "All customers" at bounding box center [43, 44] width 52 height 6
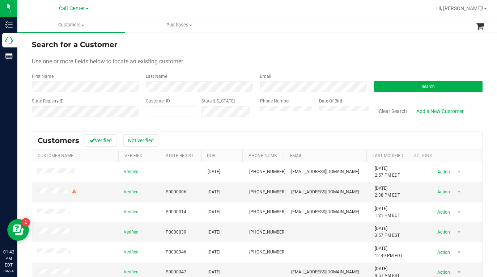
click at [275, 51] on form "Search for a Customer Use one or more fields below to locate an existing custom…" at bounding box center [257, 81] width 451 height 84
click at [349, 55] on form "Search for a Customer Use one or more fields below to locate an existing custom…" at bounding box center [257, 81] width 451 height 84
click at [350, 63] on div "Use one or more fields below to locate an existing customer." at bounding box center [257, 61] width 451 height 9
click at [389, 87] on button "Search" at bounding box center [428, 86] width 109 height 11
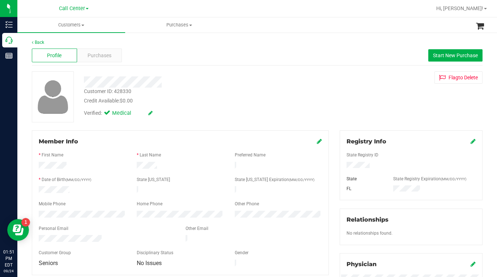
click at [210, 112] on div "Verified: Medical" at bounding box center [194, 113] width 231 height 16
drag, startPoint x: 393, startPoint y: 94, endPoint x: 365, endPoint y: 121, distance: 39.2
click at [393, 94] on div "Customer ID: 428330 Credit Available: $0.00 Verified: Medical Flag to [GEOGRAPH…" at bounding box center [257, 96] width 462 height 51
drag, startPoint x: 373, startPoint y: 113, endPoint x: 370, endPoint y: 113, distance: 3.6
click at [373, 113] on div "Customer ID: 428330 Credit Available: $0.00 Verified: Medical Flag to [GEOGRAPH…" at bounding box center [257, 96] width 462 height 51
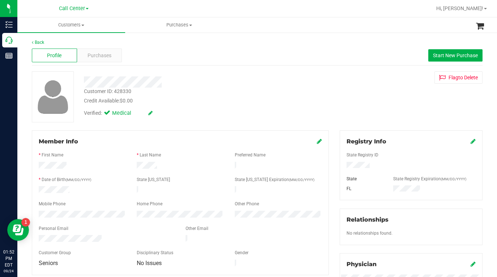
click at [350, 105] on div "Customer ID: 428330 Credit Available: $0.00 Verified: Medical Flag to [GEOGRAPH…" at bounding box center [257, 96] width 462 height 51
click at [290, 100] on div "Credit Available: $0.00" at bounding box center [194, 101] width 220 height 8
click at [204, 128] on div "Back Profile Purchases Start New Purchase Customer ID: 428330 Credit Available:…" at bounding box center [257, 269] width 451 height 461
click at [252, 109] on div "Verified: Medical" at bounding box center [194, 113] width 231 height 16
click at [229, 103] on div "Credit Available: $0.00" at bounding box center [194, 101] width 220 height 8
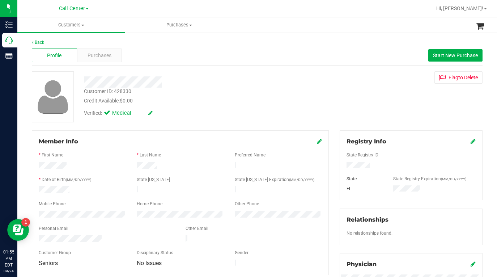
click at [235, 102] on div "Credit Available: $0.00" at bounding box center [194, 101] width 220 height 8
click at [93, 58] on span "Purchases" at bounding box center [100, 56] width 24 height 8
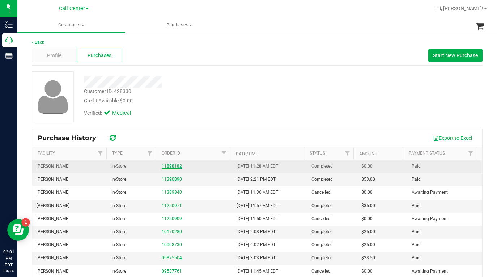
click at [171, 168] on link "11898182" at bounding box center [172, 166] width 20 height 5
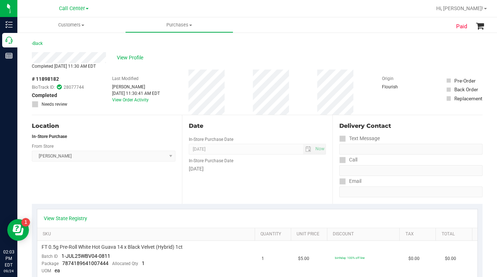
click at [359, 59] on div "View Profile" at bounding box center [257, 57] width 451 height 11
click at [176, 66] on div "Completed [DATE] 11:30 AM EDT" at bounding box center [257, 66] width 451 height 7
click at [101, 192] on div "Location In-Store Purchase From Store [PERSON_NAME] Select Store [PERSON_NAME][…" at bounding box center [107, 159] width 150 height 89
click at [222, 54] on div "View Profile" at bounding box center [257, 57] width 451 height 11
click at [82, 26] on span at bounding box center [82, 25] width 3 height 1
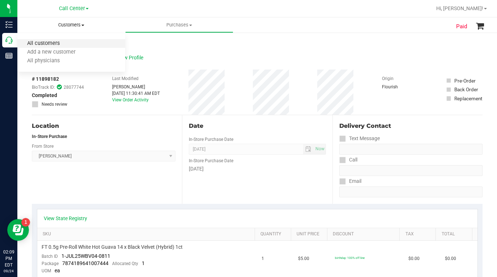
click at [63, 44] on span "All customers" at bounding box center [43, 44] width 52 height 6
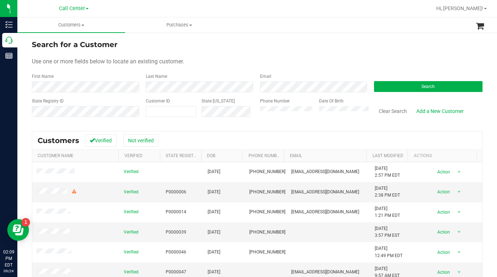
click at [340, 55] on form "Search for a Customer Use one or more fields below to locate an existing custom…" at bounding box center [257, 81] width 451 height 84
click at [310, 61] on div "Use one or more fields below to locate an existing customer." at bounding box center [257, 61] width 451 height 9
click at [343, 58] on div "Use one or more fields below to locate an existing customer." at bounding box center [257, 61] width 451 height 9
click at [252, 56] on form "Search for a Customer Use one or more fields below to locate an existing custom…" at bounding box center [257, 81] width 451 height 84
click at [350, 50] on div "Search for a Customer" at bounding box center [257, 44] width 451 height 11
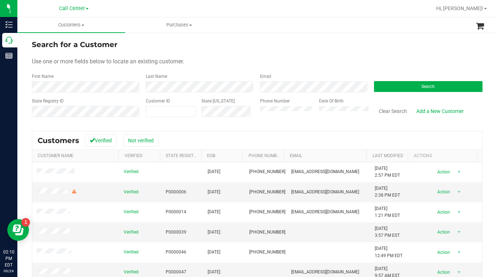
click at [267, 60] on div "Use one or more fields below to locate an existing customer." at bounding box center [257, 61] width 451 height 9
click at [217, 55] on form "Search for a Customer Use one or more fields below to locate an existing custom…" at bounding box center [257, 81] width 451 height 84
click at [236, 56] on form "Search for a Customer Use one or more fields below to locate an existing custom…" at bounding box center [257, 81] width 451 height 84
click at [368, 67] on form "Search for a Customer Use one or more fields below to locate an existing custom…" at bounding box center [257, 81] width 451 height 84
click at [229, 59] on div "Use one or more fields below to locate an existing customer." at bounding box center [257, 61] width 451 height 9
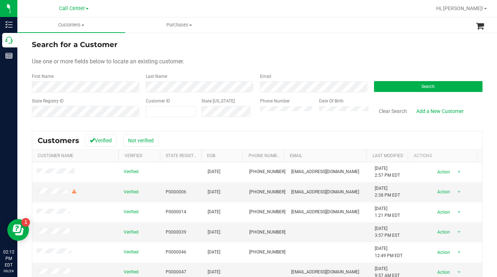
click at [384, 58] on div "Use one or more fields below to locate an existing customer." at bounding box center [257, 61] width 451 height 9
click at [164, 111] on span at bounding box center [171, 111] width 50 height 11
type input "346612"
click at [392, 80] on div "Search" at bounding box center [426, 82] width 114 height 19
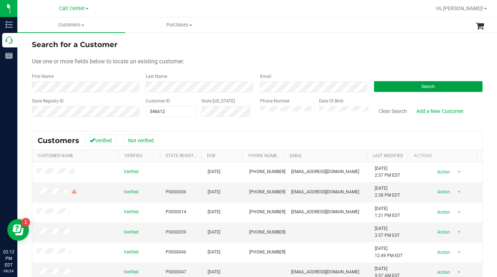
click at [388, 88] on button "Search" at bounding box center [428, 86] width 109 height 11
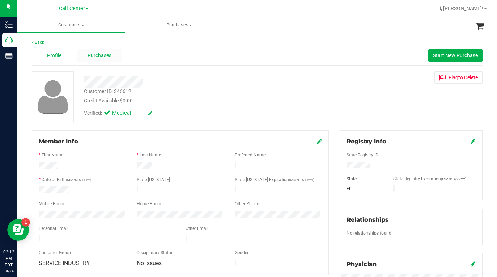
click at [92, 57] on span "Purchases" at bounding box center [100, 56] width 24 height 8
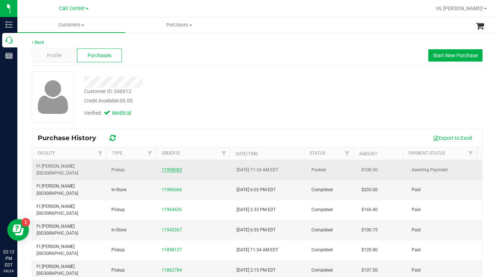
click at [167, 167] on link "11998083" at bounding box center [172, 169] width 20 height 5
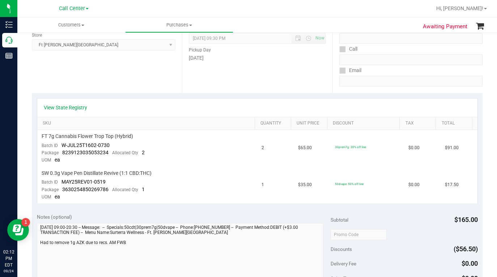
scroll to position [109, 0]
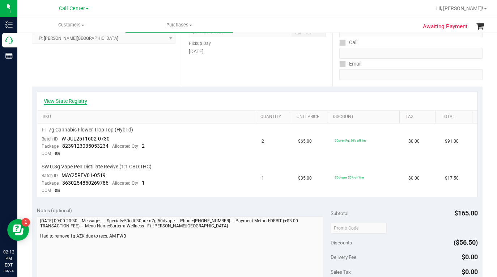
click at [72, 101] on link "View State Registry" at bounding box center [65, 100] width 43 height 7
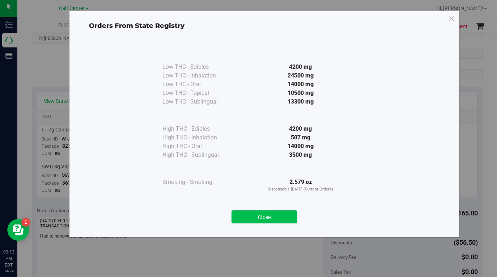
click at [266, 219] on button "Close" at bounding box center [265, 216] width 66 height 13
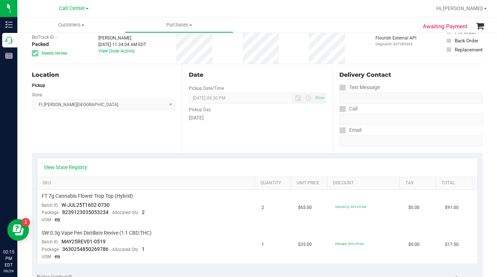
scroll to position [0, 0]
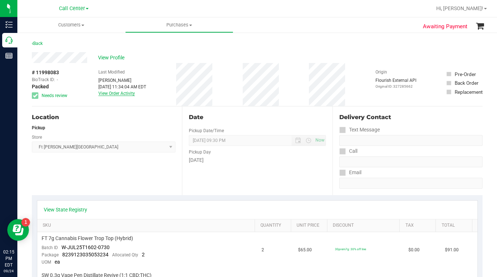
click at [104, 94] on link "View Order Activity" at bounding box center [116, 93] width 37 height 5
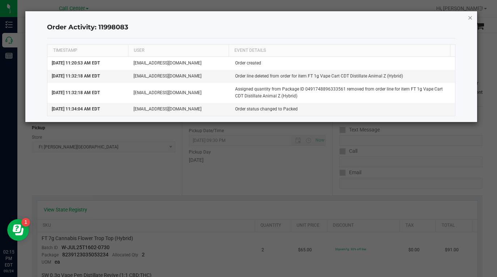
click at [469, 18] on icon "button" at bounding box center [470, 17] width 5 height 9
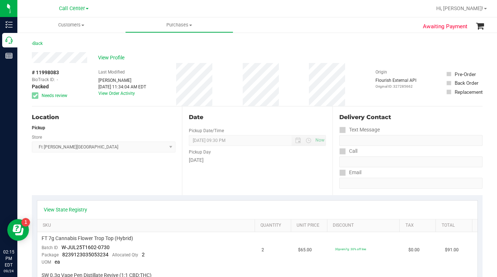
click at [140, 172] on div "Location Pickup Store [GEOGRAPHIC_DATA][PERSON_NAME] WC Select Store [PERSON_NA…" at bounding box center [107, 150] width 150 height 89
click at [376, 64] on div "Origin Flourish External API Original ID: 327285662" at bounding box center [396, 84] width 41 height 43
click at [366, 57] on div "View Profile" at bounding box center [257, 57] width 451 height 11
click at [84, 24] on span "Customers" at bounding box center [71, 25] width 108 height 7
click at [40, 44] on span "All customers" at bounding box center [43, 44] width 52 height 6
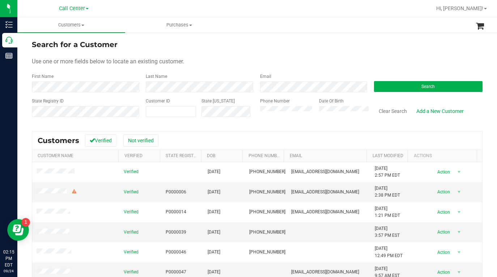
click at [337, 69] on form "Search for a Customer Use one or more fields below to locate an existing custom…" at bounding box center [257, 81] width 451 height 84
click at [299, 58] on div "Use one or more fields below to locate an existing customer." at bounding box center [257, 61] width 451 height 9
click at [326, 58] on div "Use one or more fields below to locate an existing customer." at bounding box center [257, 61] width 451 height 9
click at [357, 56] on form "Search for a Customer Use one or more fields below to locate an existing custom…" at bounding box center [257, 81] width 451 height 84
click at [404, 89] on button "Search" at bounding box center [428, 86] width 109 height 11
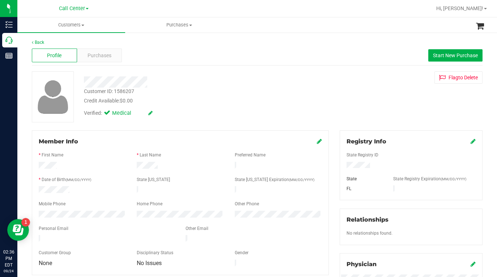
click at [205, 105] on div "Verified: Medical" at bounding box center [194, 113] width 231 height 16
click at [317, 140] on icon at bounding box center [319, 141] width 5 height 6
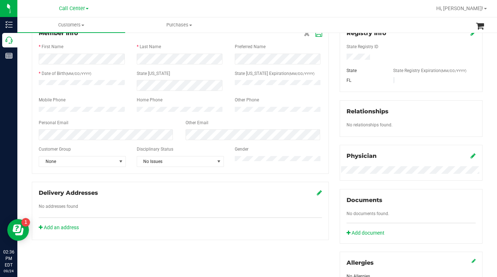
scroll to position [109, 0]
click at [121, 164] on span "select" at bounding box center [121, 161] width 6 height 6
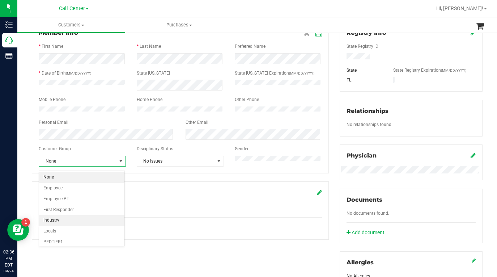
scroll to position [89, 0]
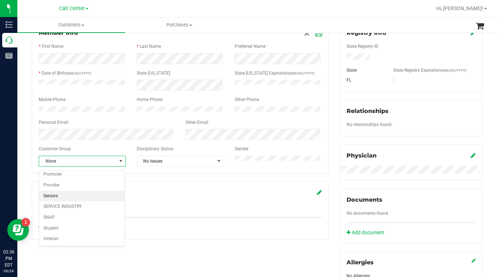
click at [61, 197] on li "Seniors" at bounding box center [81, 196] width 85 height 11
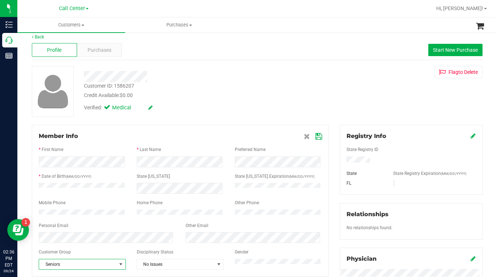
scroll to position [0, 0]
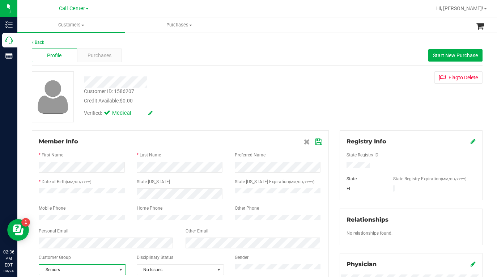
click at [316, 143] on icon at bounding box center [319, 142] width 7 height 6
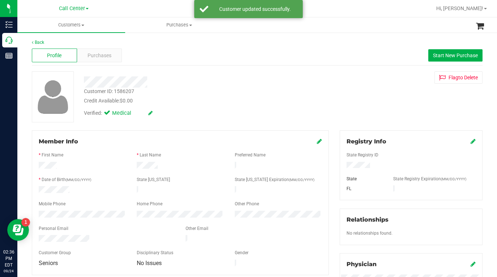
click at [264, 113] on div "Verified: Medical" at bounding box center [194, 113] width 231 height 16
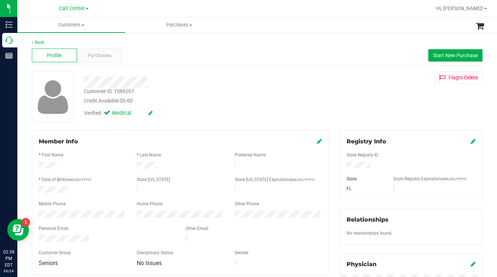
click at [206, 113] on div "Verified: Medical" at bounding box center [194, 113] width 231 height 16
click at [96, 56] on span "Purchases" at bounding box center [100, 56] width 24 height 8
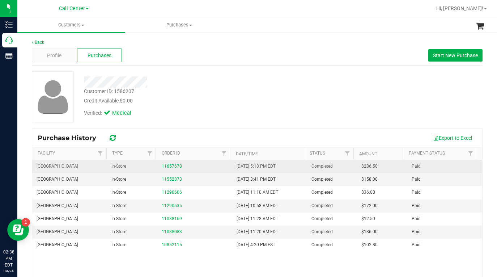
click at [165, 168] on div "11657678" at bounding box center [195, 166] width 66 height 7
click at [166, 165] on link "11657678" at bounding box center [172, 166] width 20 height 5
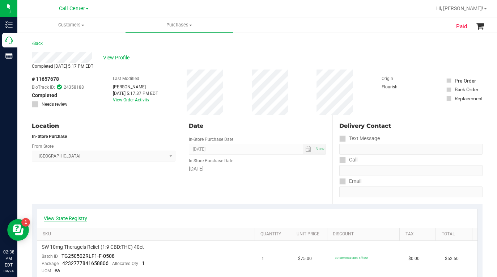
click at [74, 217] on link "View State Registry" at bounding box center [65, 218] width 43 height 7
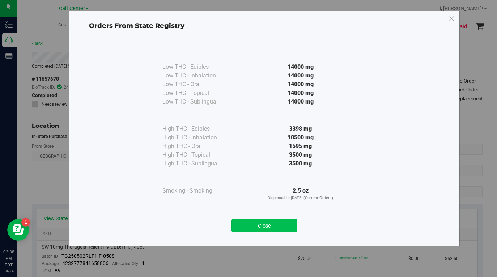
click at [236, 223] on button "Close" at bounding box center [265, 225] width 66 height 13
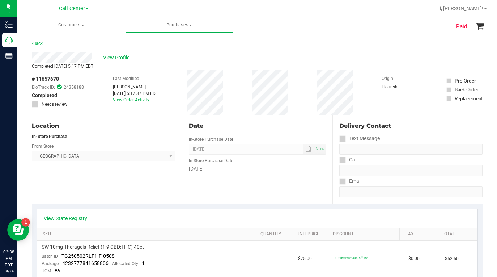
click at [107, 193] on div "Location In-Store Purchase From Store [GEOGRAPHIC_DATA] WC Select Store [PERSON…" at bounding box center [107, 159] width 150 height 89
click at [103, 185] on div "Location In-Store Purchase From Store [GEOGRAPHIC_DATA] WC Select Store [PERSON…" at bounding box center [107, 159] width 150 height 89
click at [111, 59] on span "View Profile" at bounding box center [117, 58] width 29 height 8
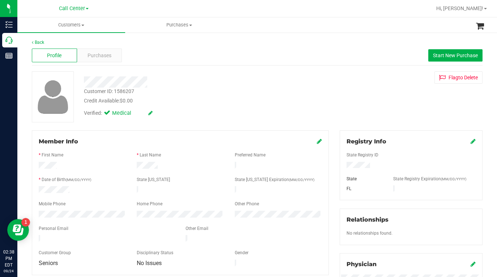
click at [214, 105] on div "Verified: Medical" at bounding box center [194, 113] width 231 height 16
click at [202, 100] on div "Credit Available: $0.00" at bounding box center [194, 101] width 220 height 8
click at [204, 100] on div "Credit Available: $0.00" at bounding box center [194, 101] width 220 height 8
click at [348, 112] on div "Customer ID: 1586207 Credit Available: $0.00 Verified: Medical Flag to [GEOGRAP…" at bounding box center [257, 96] width 462 height 51
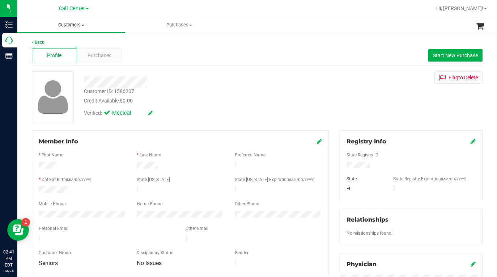
click at [83, 26] on span at bounding box center [82, 25] width 3 height 1
click at [52, 43] on span "All customers" at bounding box center [43, 44] width 52 height 6
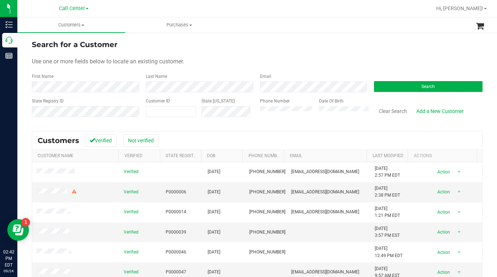
click at [313, 70] on form "Search for a Customer Use one or more fields below to locate an existing custom…" at bounding box center [257, 81] width 451 height 84
click at [337, 66] on form "Search for a Customer Use one or more fields below to locate an existing custom…" at bounding box center [257, 81] width 451 height 84
click at [402, 55] on form "Search for a Customer Use one or more fields below to locate an existing custom…" at bounding box center [257, 81] width 451 height 84
click at [393, 88] on button "Search" at bounding box center [428, 86] width 109 height 11
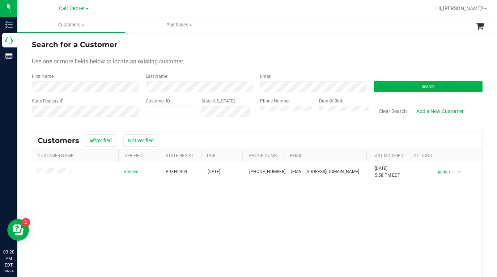
click at [344, 64] on div "Use one or more fields below to locate an existing customer." at bounding box center [257, 61] width 451 height 9
click at [83, 25] on span at bounding box center [82, 25] width 3 height 1
click at [47, 43] on span "All customers" at bounding box center [43, 44] width 52 height 6
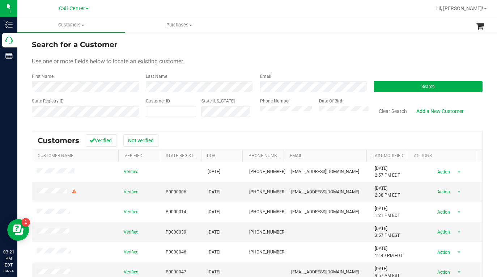
click at [390, 59] on div "Use one or more fields below to locate an existing customer." at bounding box center [257, 61] width 451 height 9
click at [342, 56] on form "Search for a Customer Use one or more fields below to locate an existing custom…" at bounding box center [257, 81] width 451 height 84
click at [360, 67] on form "Search for a Customer Use one or more fields below to locate an existing custom…" at bounding box center [257, 81] width 451 height 84
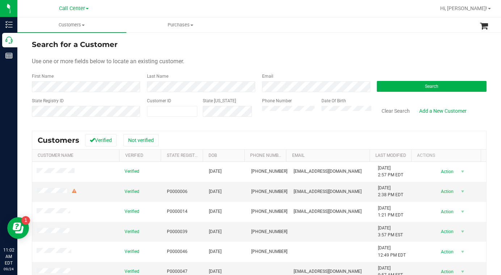
click at [124, 9] on div "Call Center" at bounding box center [74, 8] width 106 height 11
click at [88, 8] on span at bounding box center [87, 8] width 3 height 1
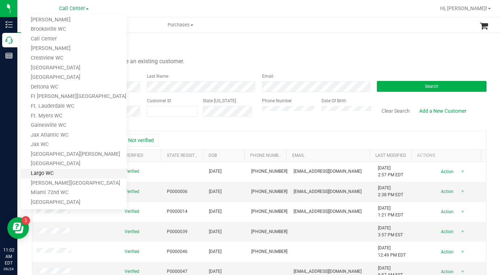
scroll to position [72, 0]
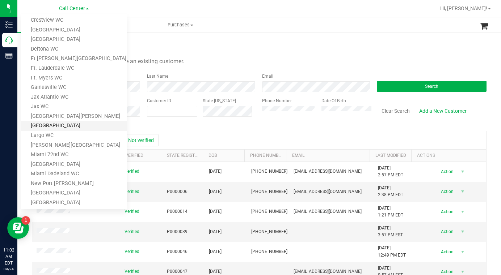
click at [43, 125] on link "[GEOGRAPHIC_DATA]" at bounding box center [74, 126] width 106 height 10
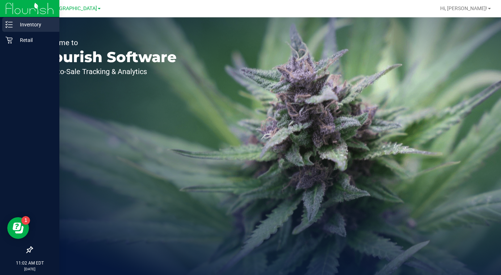
click at [27, 27] on p "Inventory" at bounding box center [34, 24] width 43 height 9
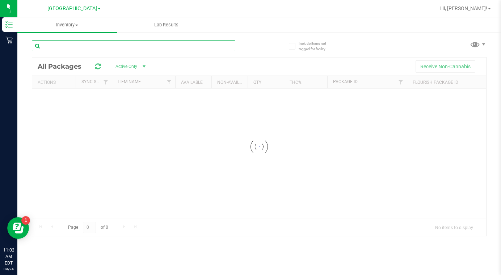
click at [74, 48] on input "text" at bounding box center [133, 46] width 203 height 11
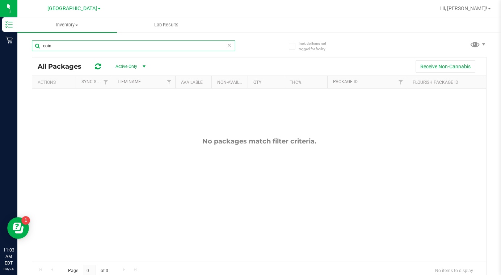
type input "coin"
click at [98, 8] on span at bounding box center [99, 8] width 3 height 1
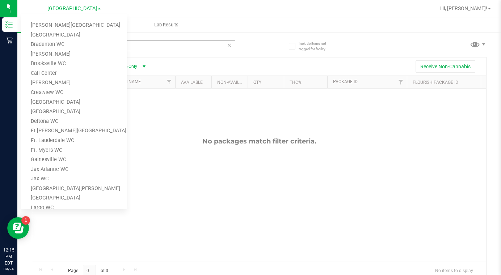
click at [46, 117] on link "Deltona WC" at bounding box center [74, 122] width 106 height 10
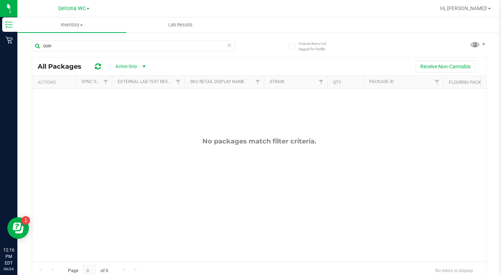
click at [89, 9] on span at bounding box center [87, 8] width 3 height 1
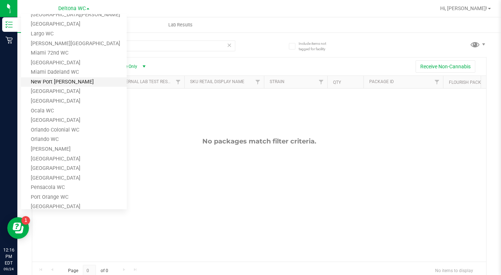
scroll to position [181, 0]
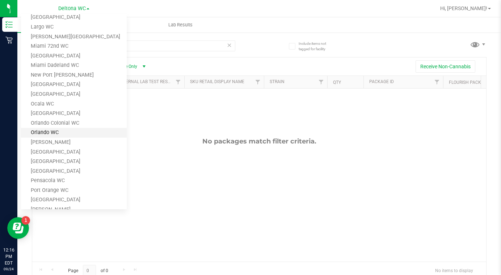
click at [44, 133] on link "Orlando WC" at bounding box center [74, 133] width 106 height 10
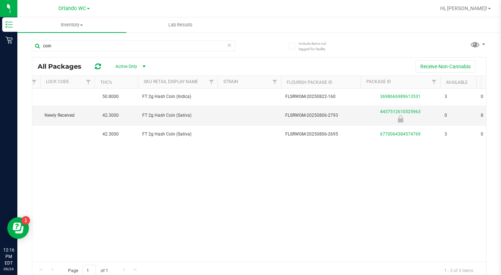
click at [89, 8] on span at bounding box center [88, 8] width 3 height 1
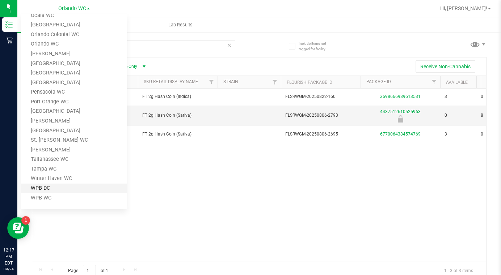
click at [34, 191] on link "WPB DC" at bounding box center [74, 189] width 106 height 10
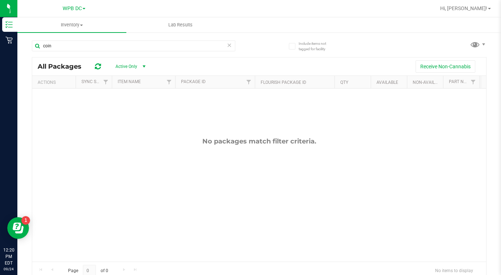
click at [83, 8] on span at bounding box center [84, 8] width 3 height 1
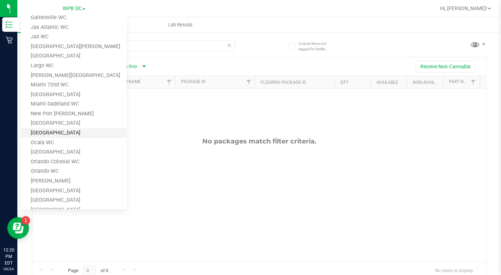
scroll to position [125, 0]
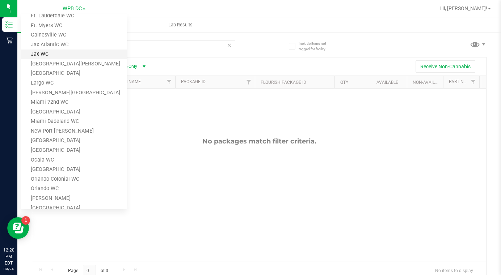
click at [38, 57] on link "Jax WC" at bounding box center [74, 55] width 106 height 10
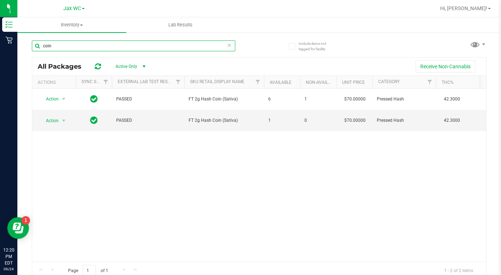
drag, startPoint x: 61, startPoint y: 47, endPoint x: 37, endPoint y: 48, distance: 24.0
click at [37, 48] on input "coin" at bounding box center [133, 46] width 203 height 11
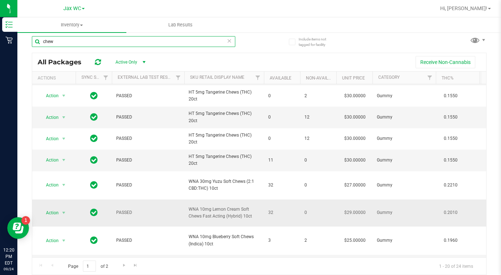
scroll to position [321, 0]
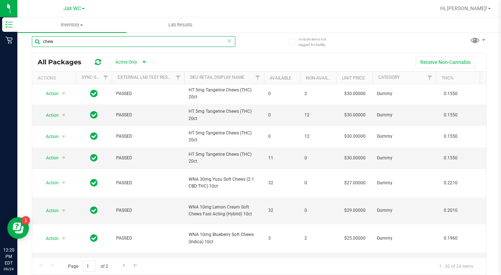
type input "chew"
drag, startPoint x: 58, startPoint y: 41, endPoint x: 34, endPoint y: 46, distance: 24.5
click at [34, 46] on input "chew" at bounding box center [133, 41] width 203 height 11
type input "s"
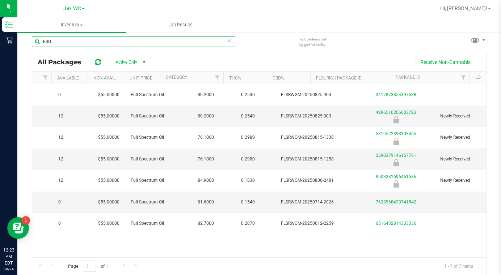
scroll to position [0, 246]
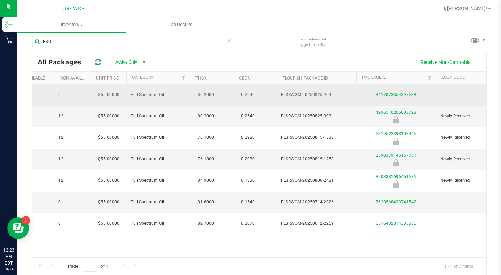
type input "FSO"
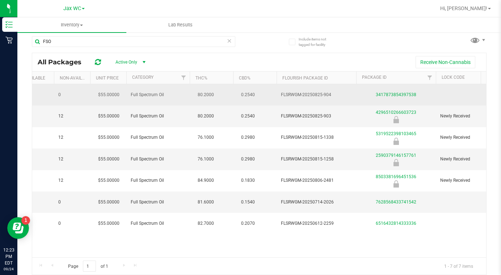
click at [389, 98] on div "3417873854397538" at bounding box center [396, 95] width 82 height 7
click at [386, 93] on link "3417873854397538" at bounding box center [396, 94] width 41 height 5
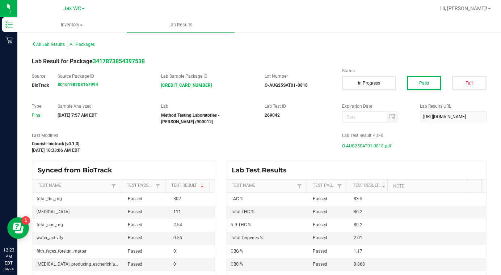
click at [357, 148] on span "O-AUG25SAT01-0818.pdf" at bounding box center [366, 146] width 49 height 11
click at [265, 46] on div "All Lab Results | All Packages" at bounding box center [258, 44] width 465 height 18
click at [368, 146] on span "O-AUG25SAT01-0818.pdf" at bounding box center [366, 146] width 49 height 11
